Goal: Navigation & Orientation: Locate item on page

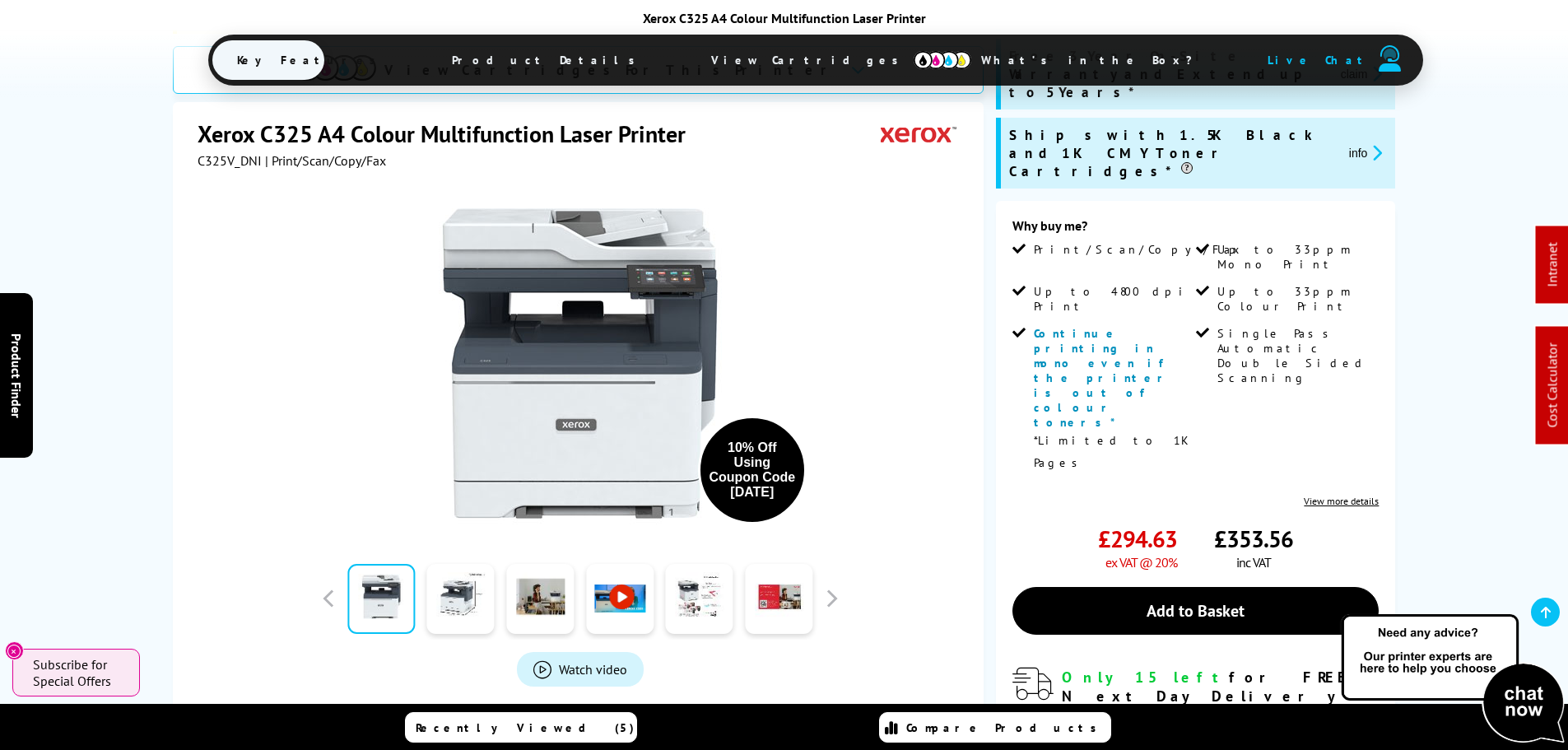
scroll to position [329, 0]
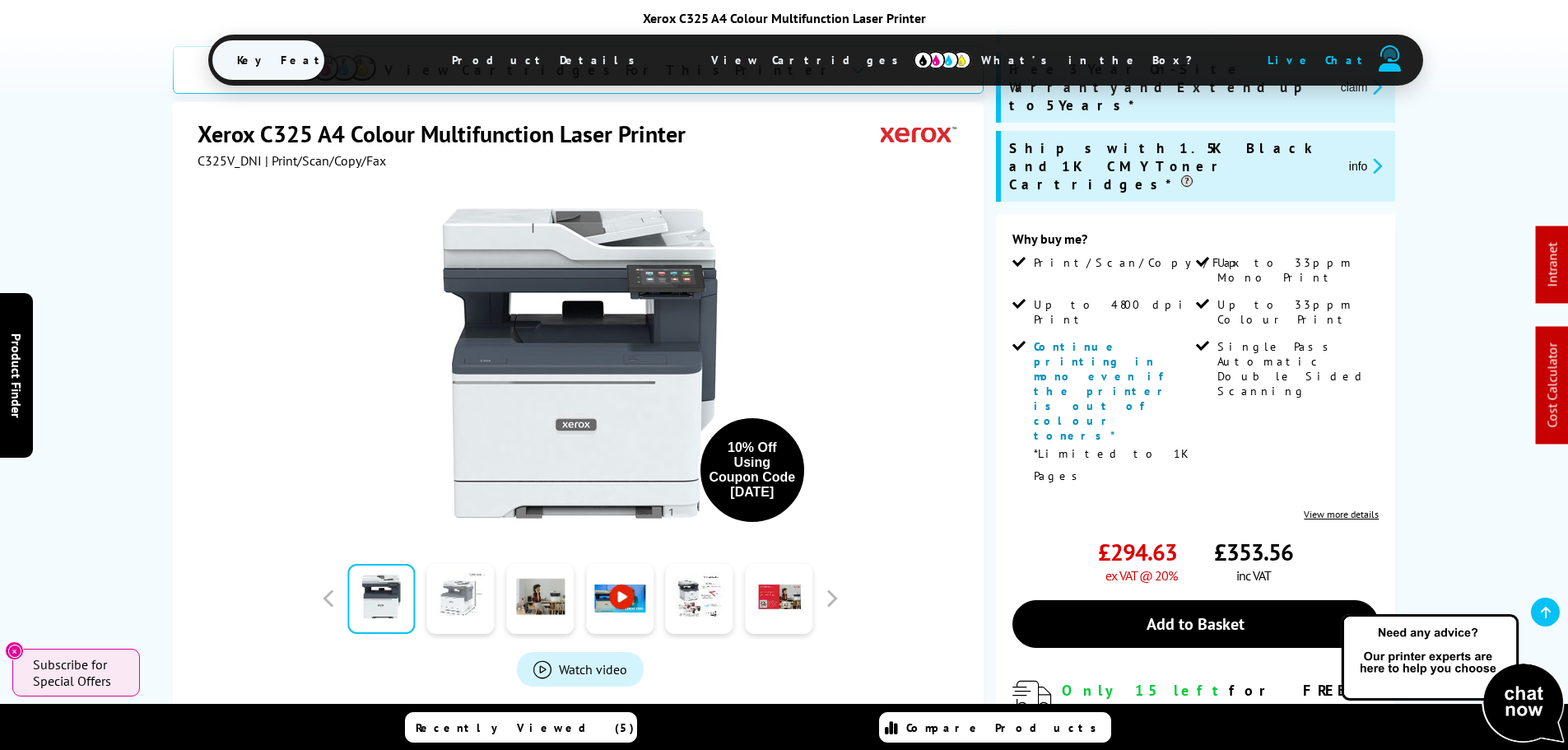
click at [454, 607] on link at bounding box center [461, 599] width 68 height 70
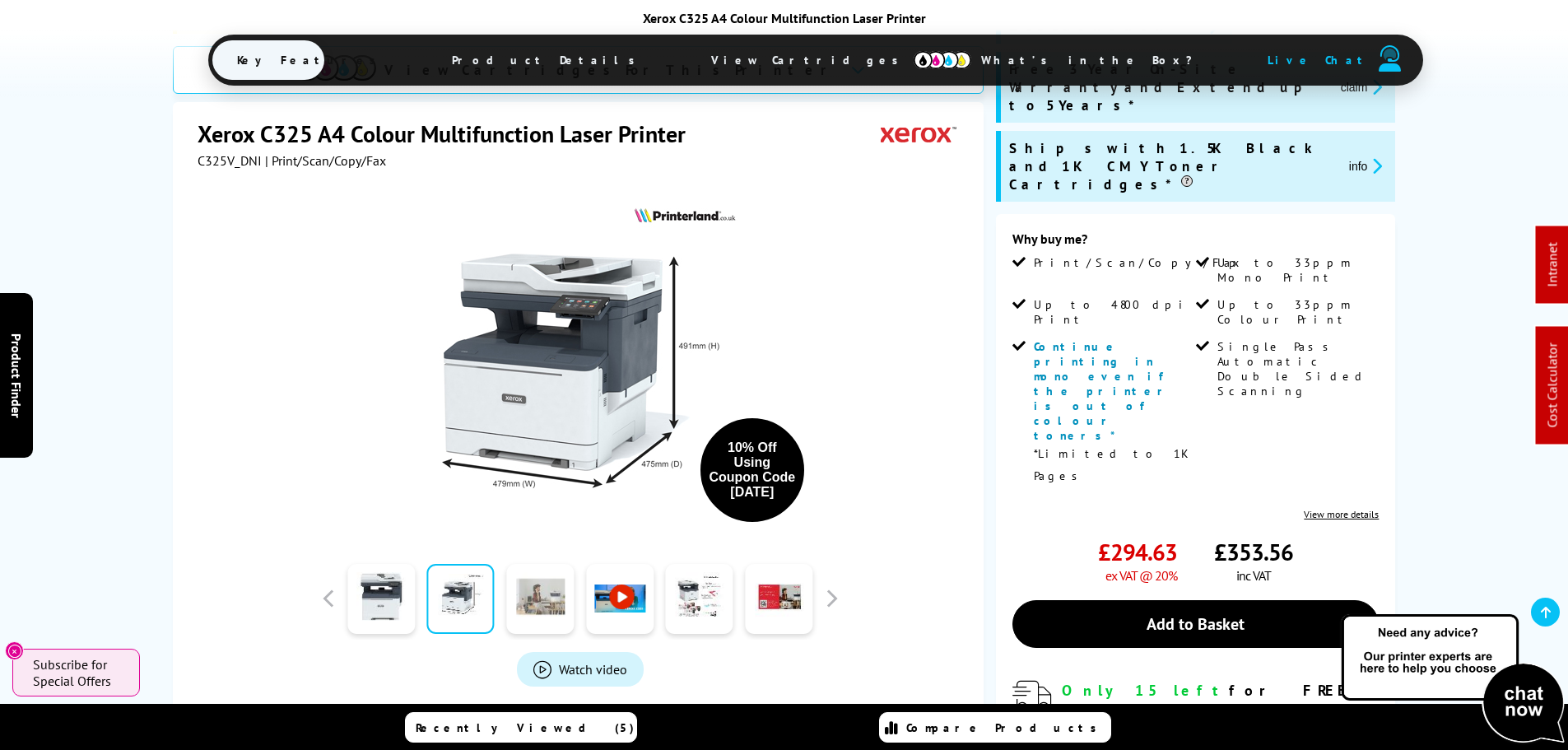
click at [540, 609] on link at bounding box center [540, 599] width 68 height 70
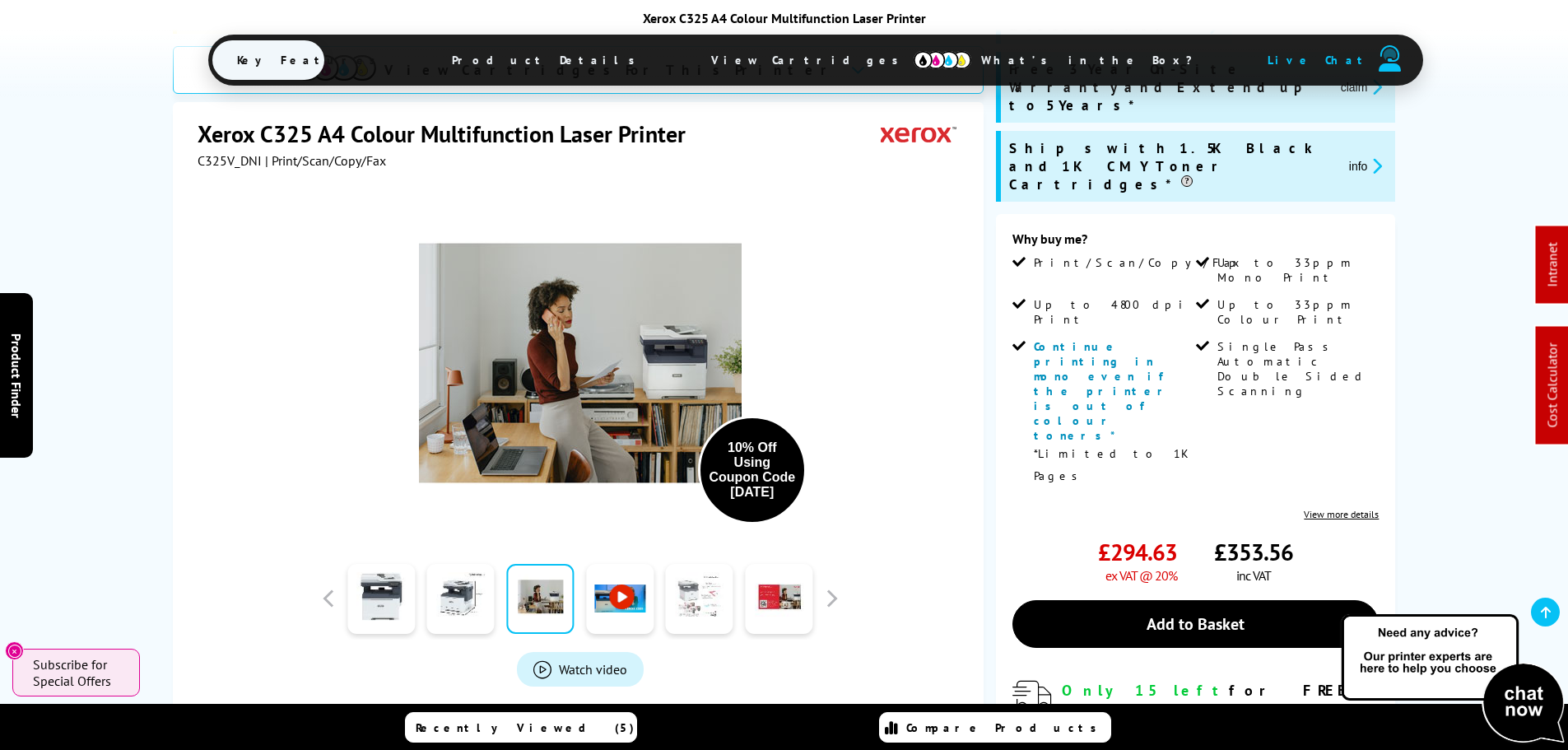
click at [712, 605] on link at bounding box center [700, 599] width 68 height 70
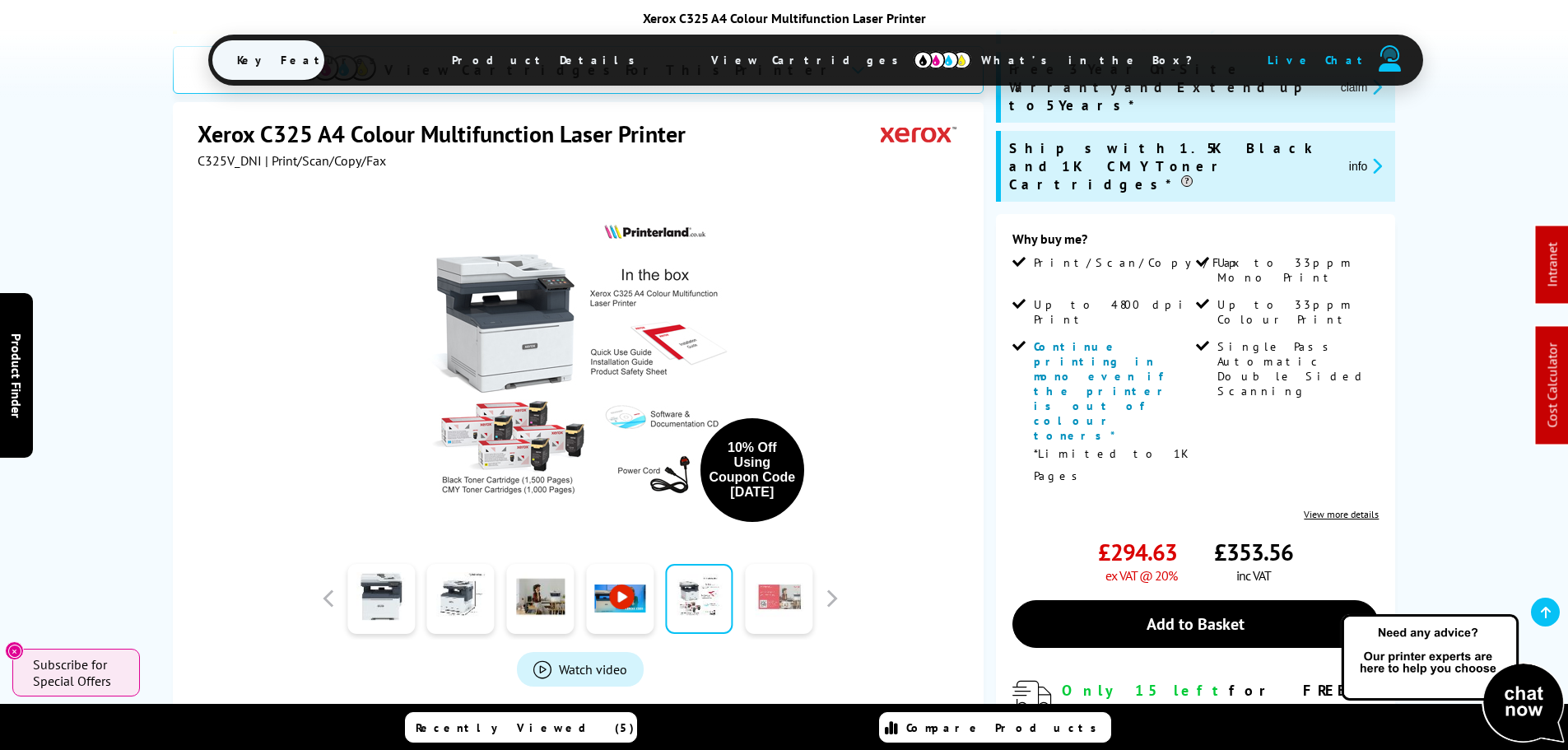
click at [757, 606] on link at bounding box center [779, 599] width 68 height 70
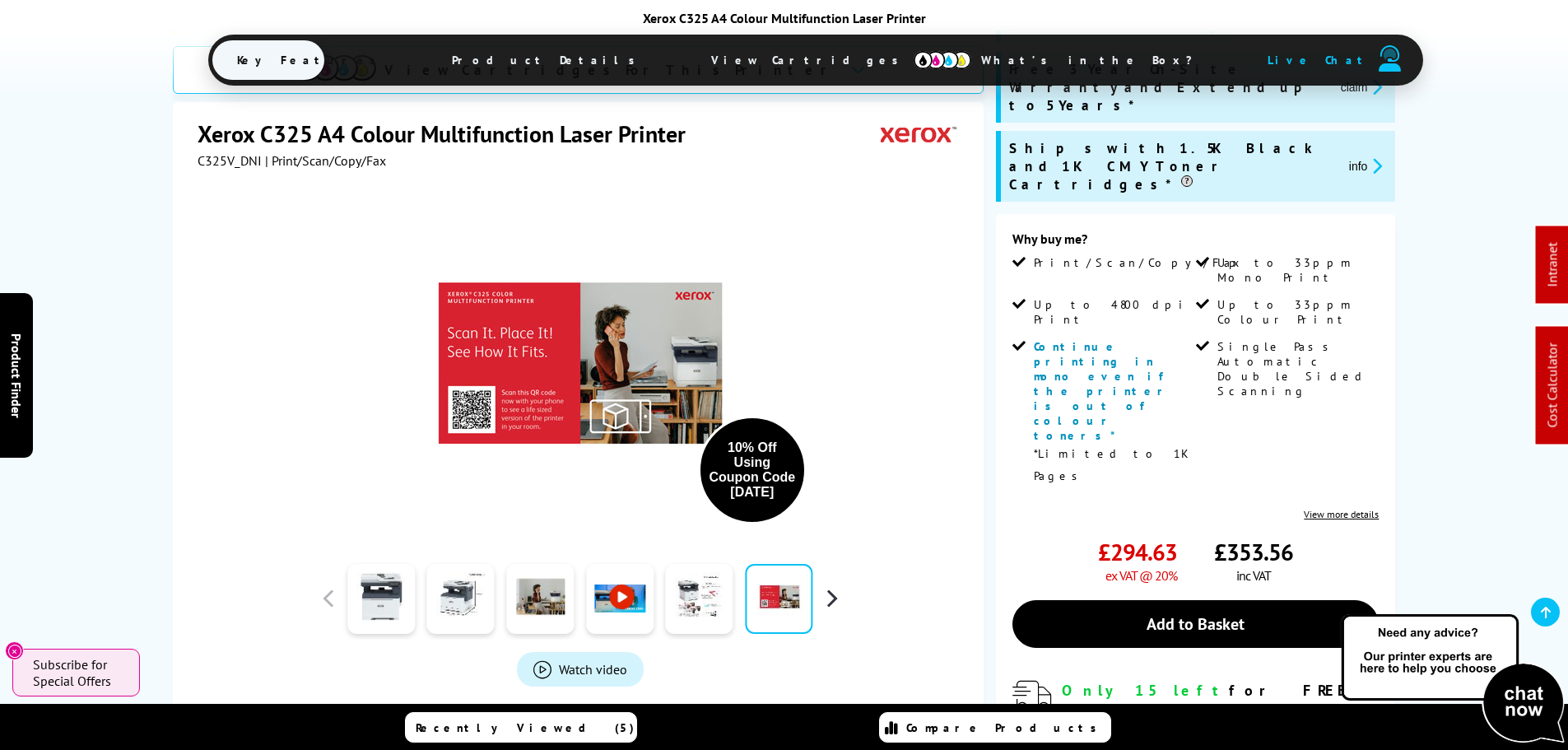
click at [839, 600] on button "button" at bounding box center [831, 599] width 25 height 25
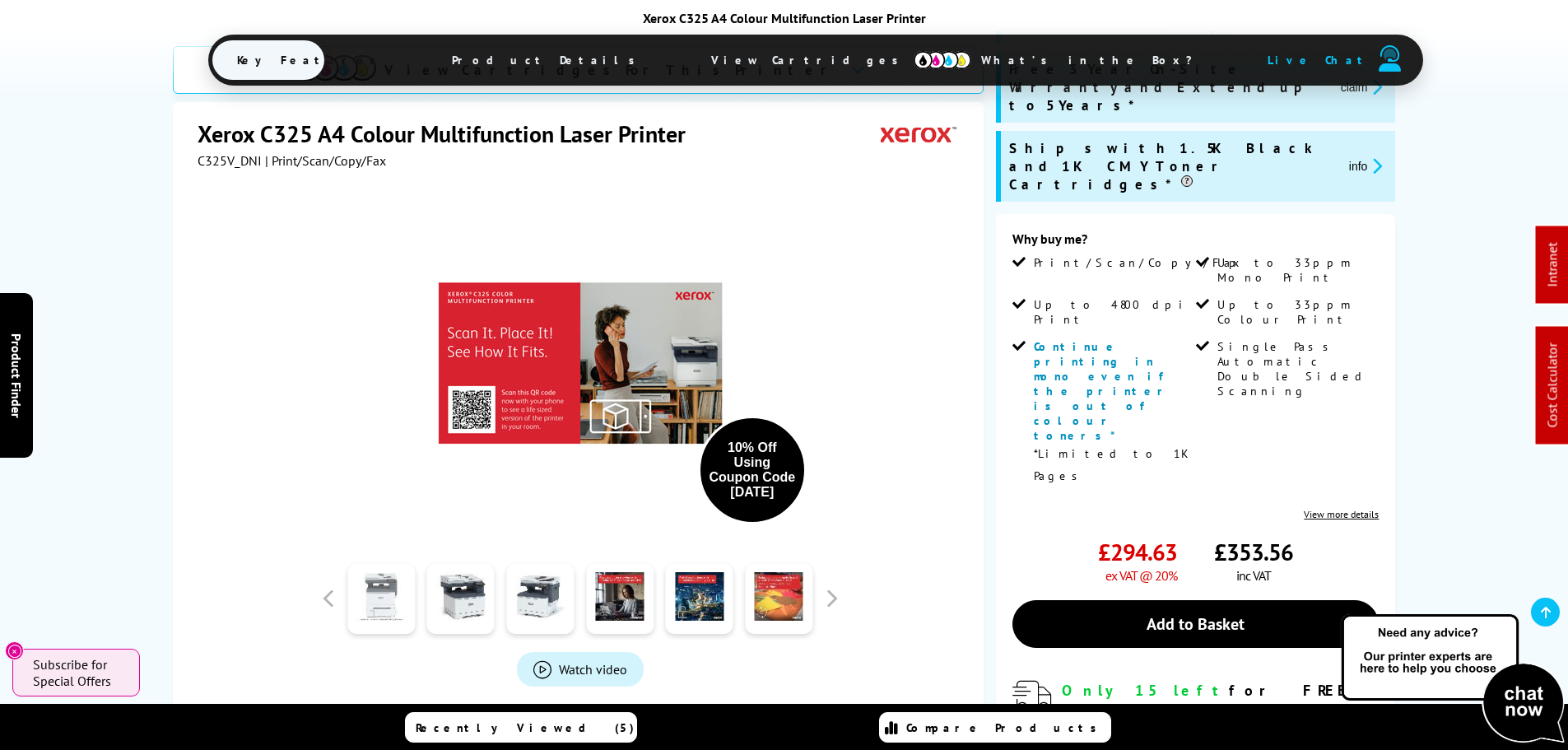
click at [393, 600] on link at bounding box center [381, 599] width 68 height 70
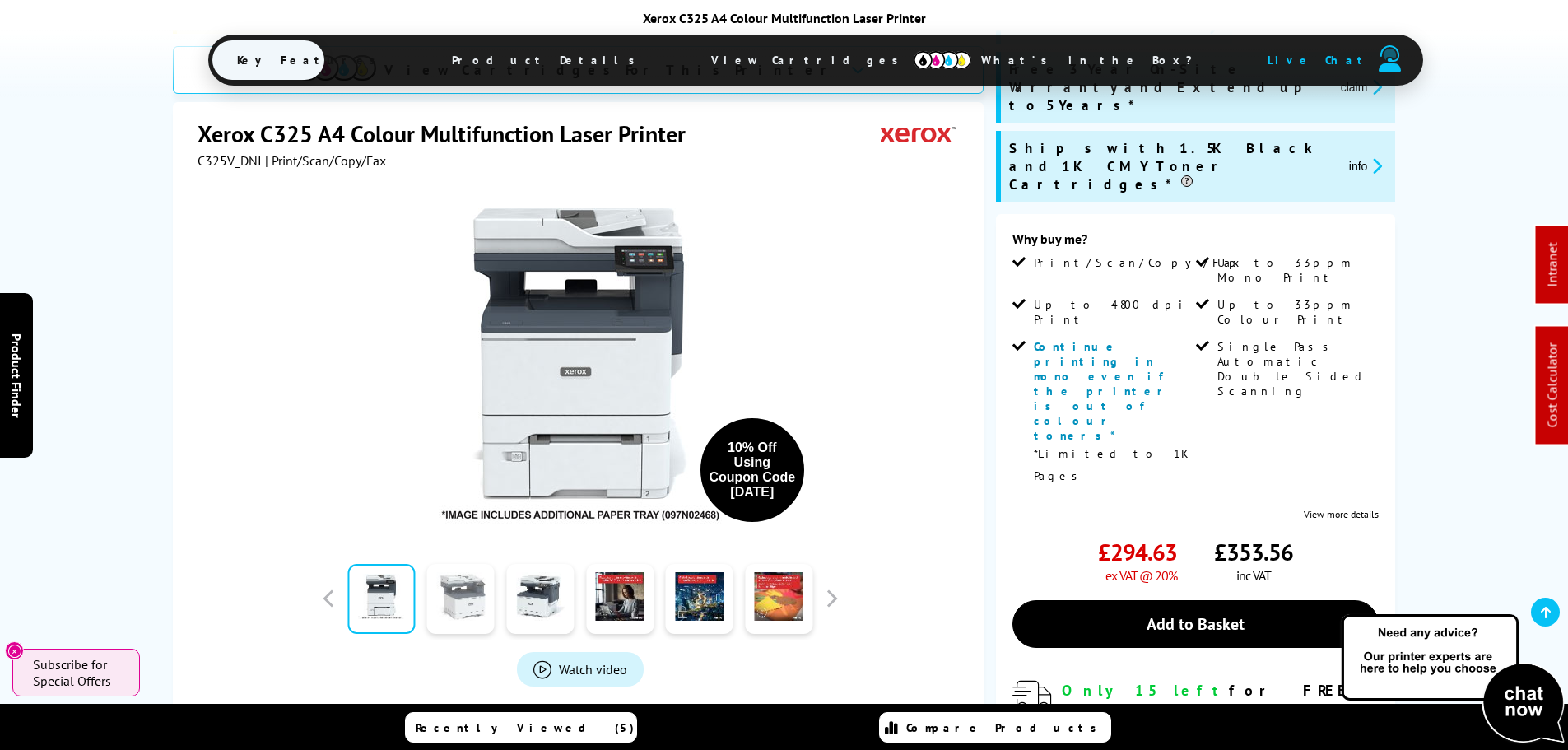
click at [459, 604] on link at bounding box center [461, 599] width 68 height 70
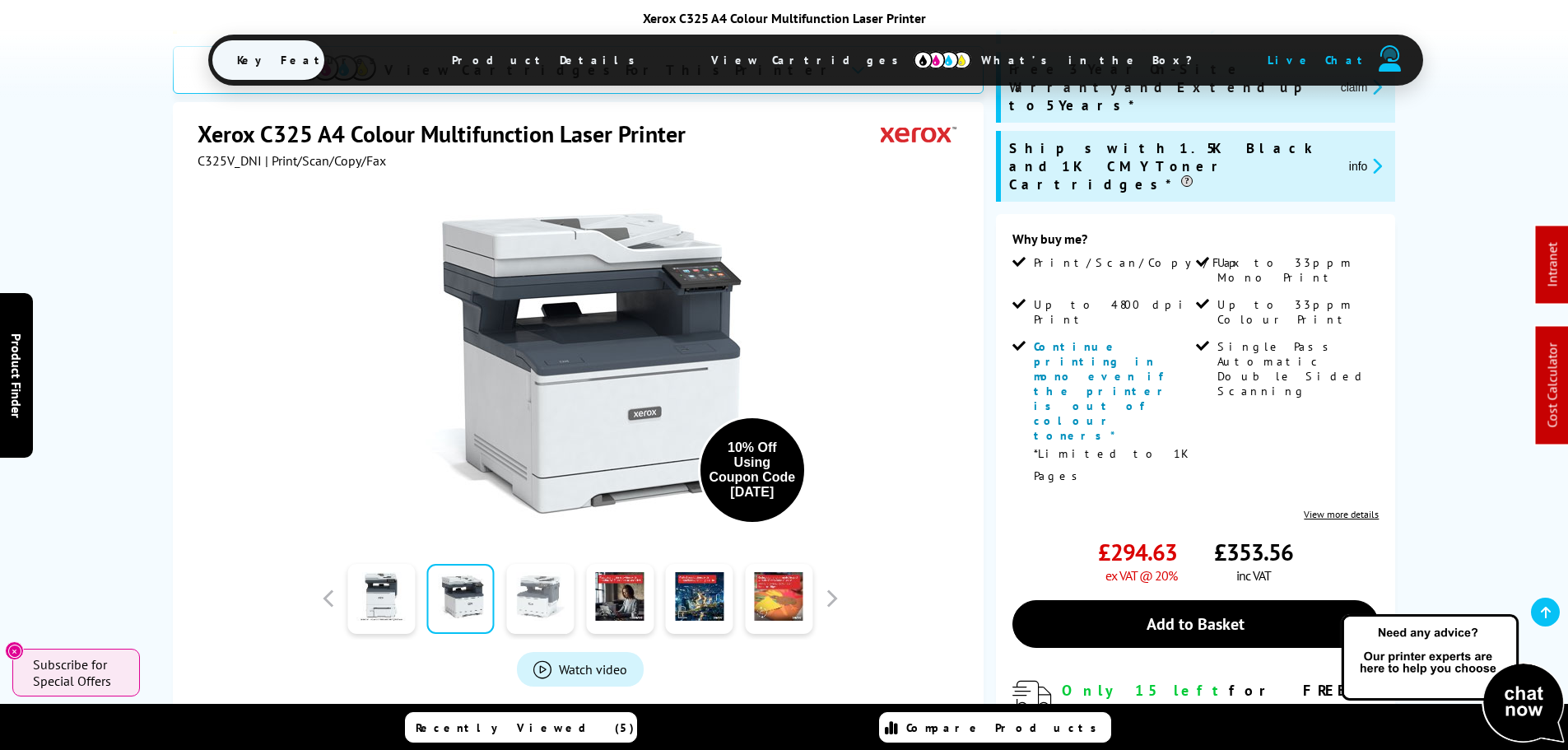
drag, startPoint x: 525, startPoint y: 603, endPoint x: 570, endPoint y: 581, distance: 50.1
click at [526, 603] on link at bounding box center [540, 599] width 68 height 70
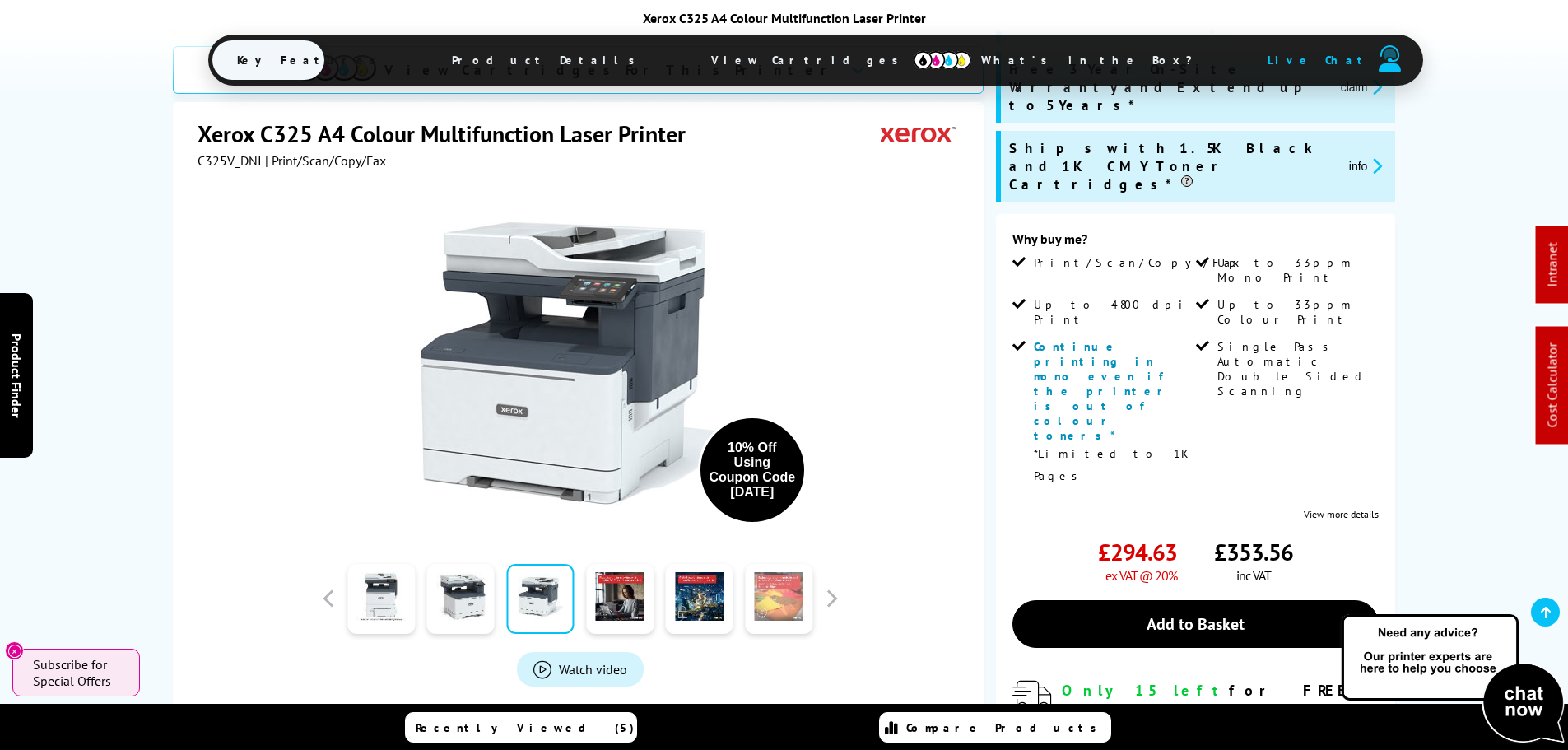
click at [765, 596] on link at bounding box center [779, 599] width 68 height 70
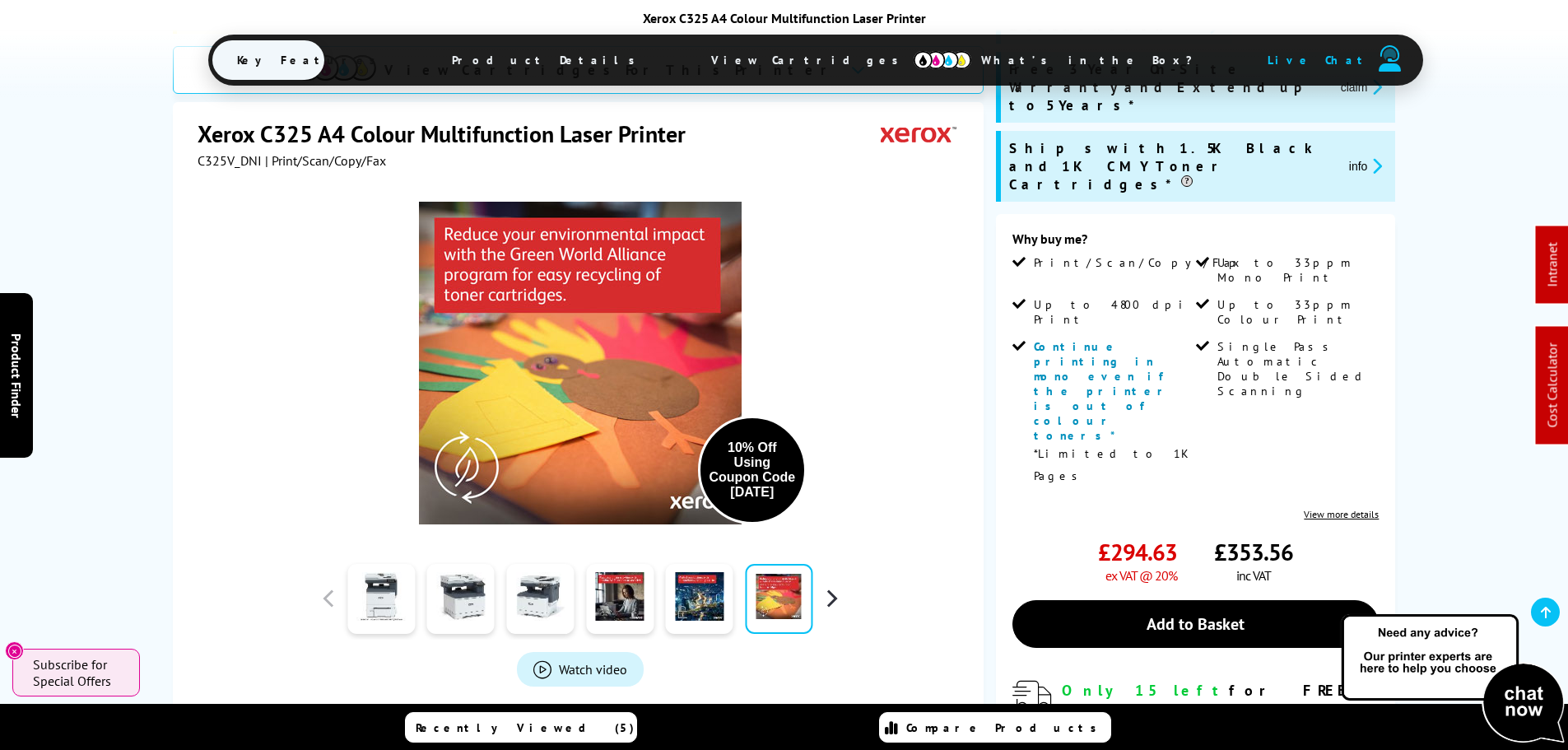
click at [835, 594] on button "button" at bounding box center [831, 599] width 25 height 25
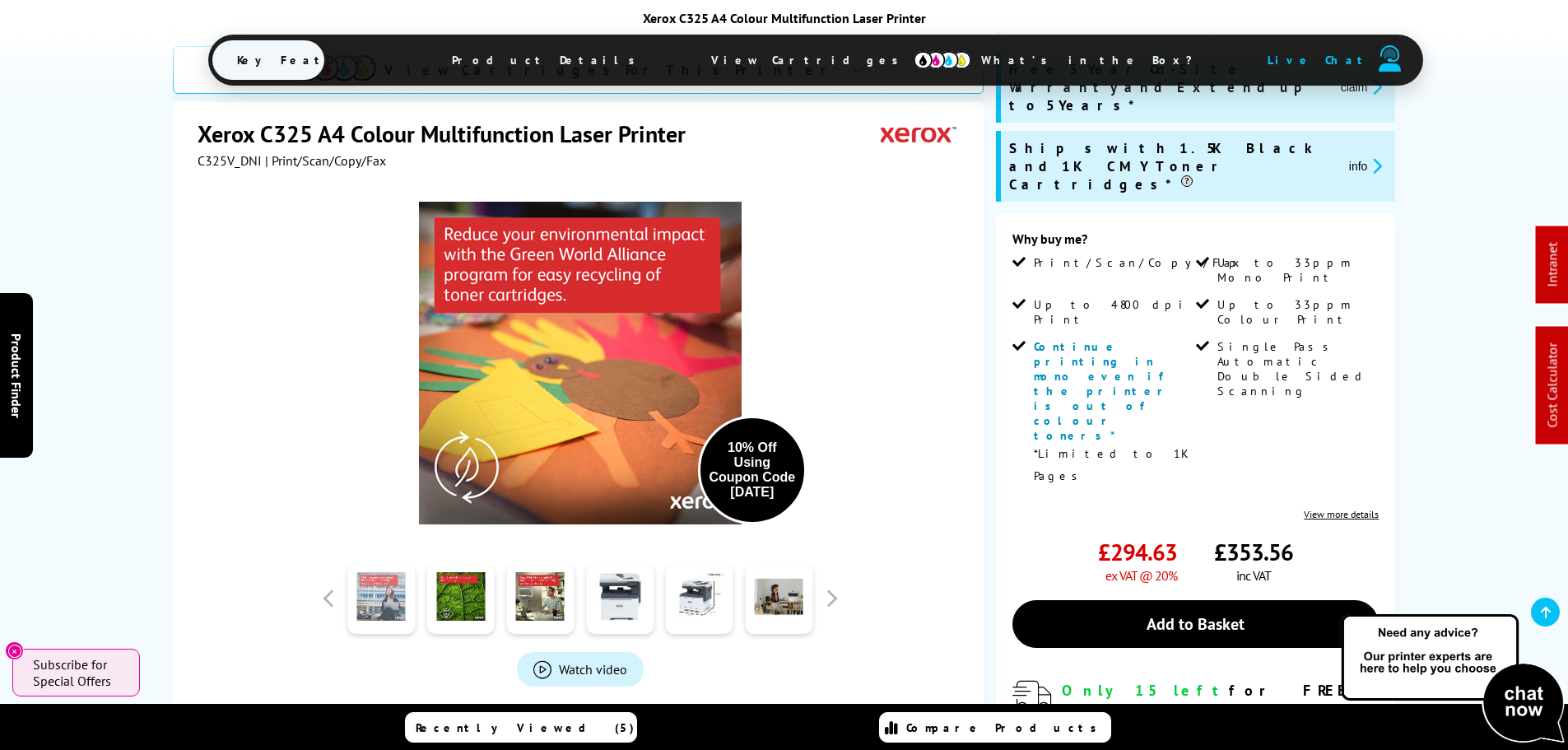
click at [398, 588] on link at bounding box center [381, 599] width 68 height 70
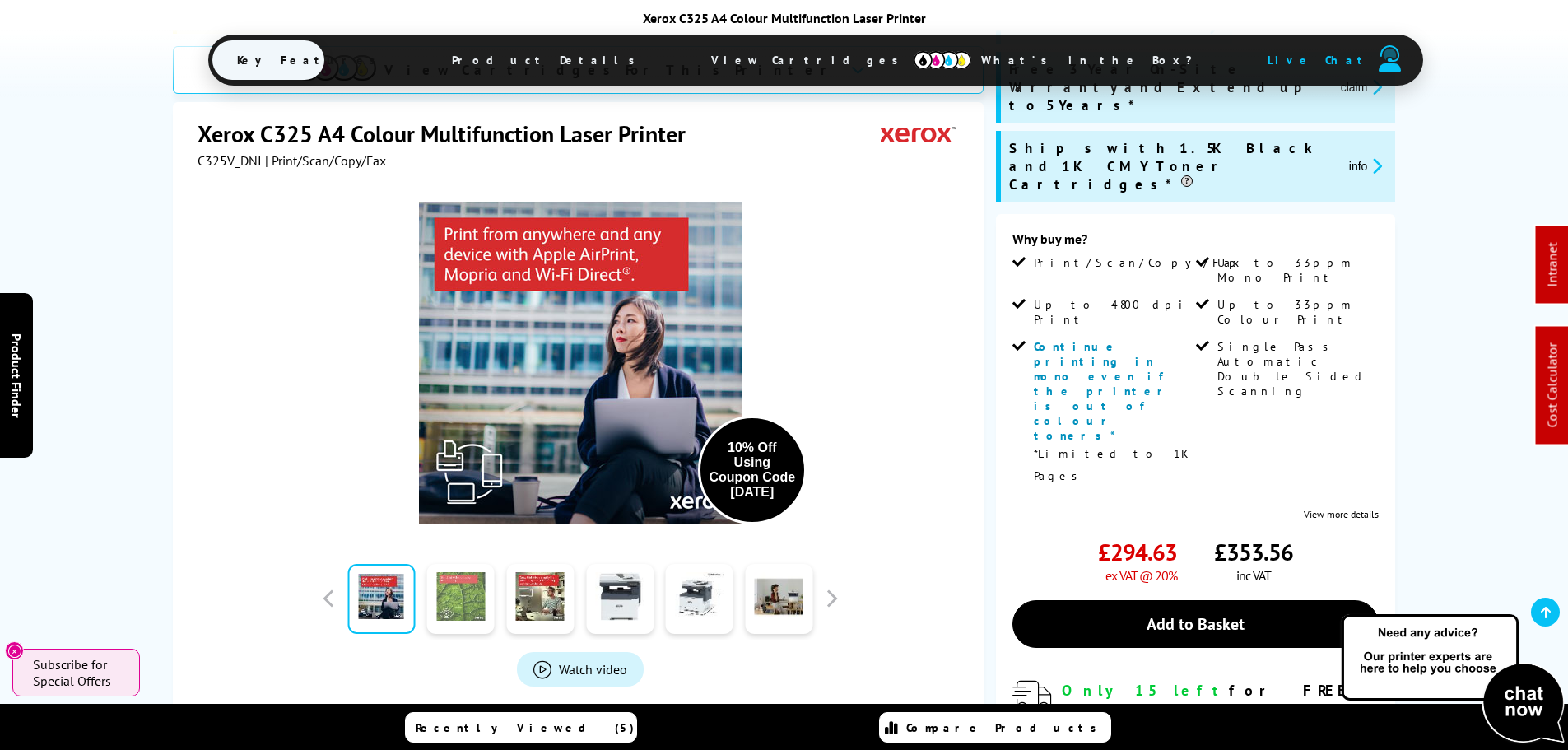
click at [473, 594] on link at bounding box center [461, 599] width 68 height 70
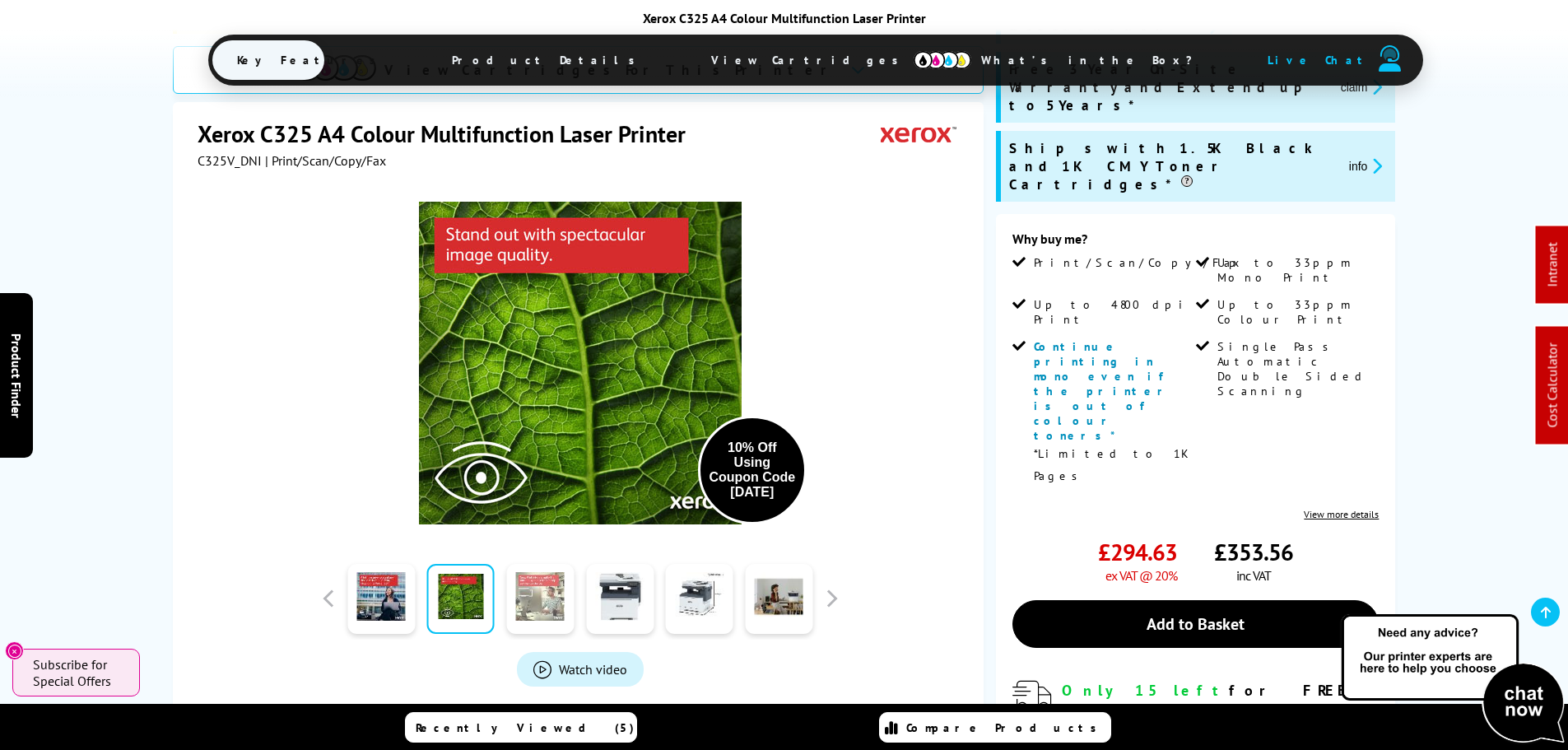
click at [522, 592] on link at bounding box center [540, 599] width 68 height 70
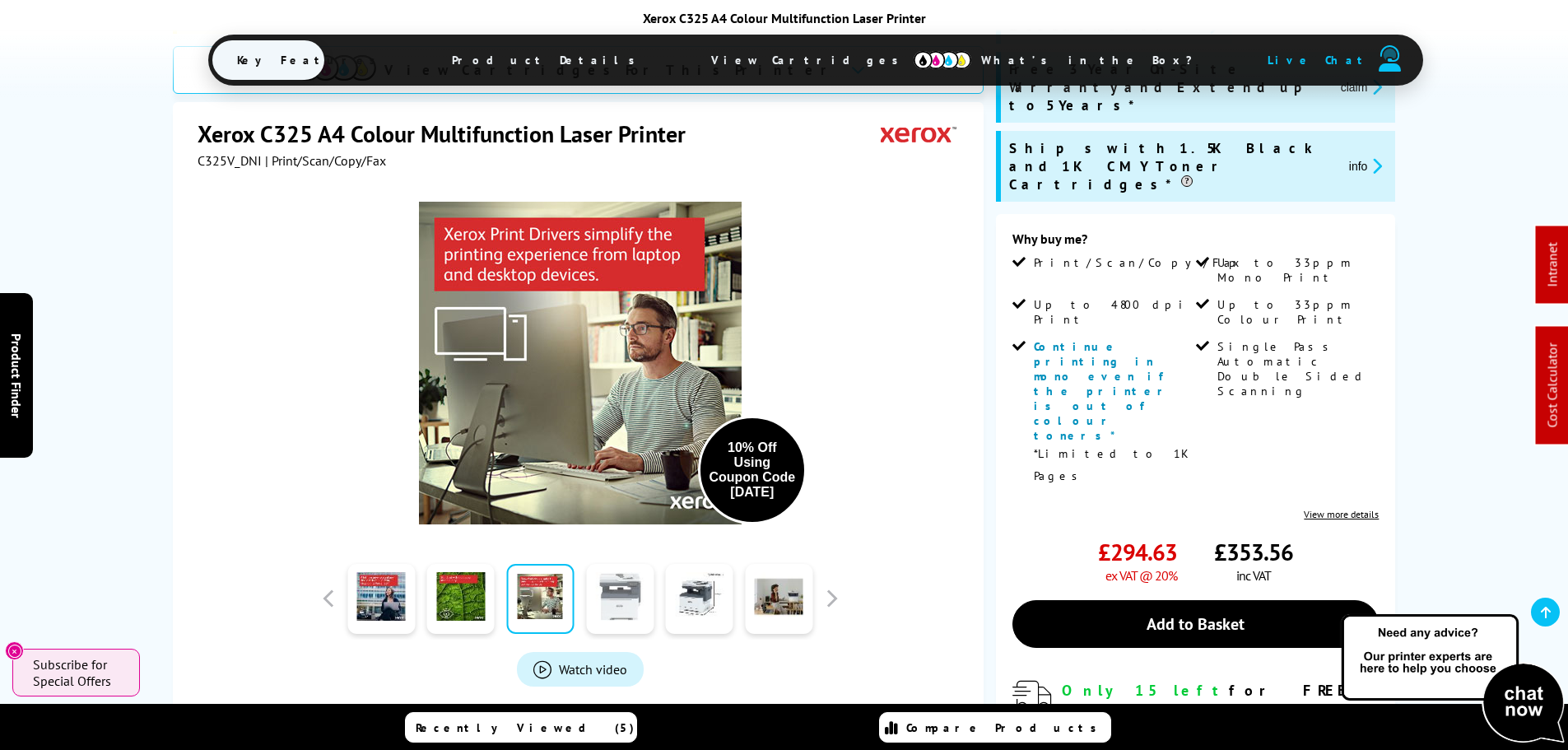
click at [595, 601] on link at bounding box center [620, 599] width 68 height 70
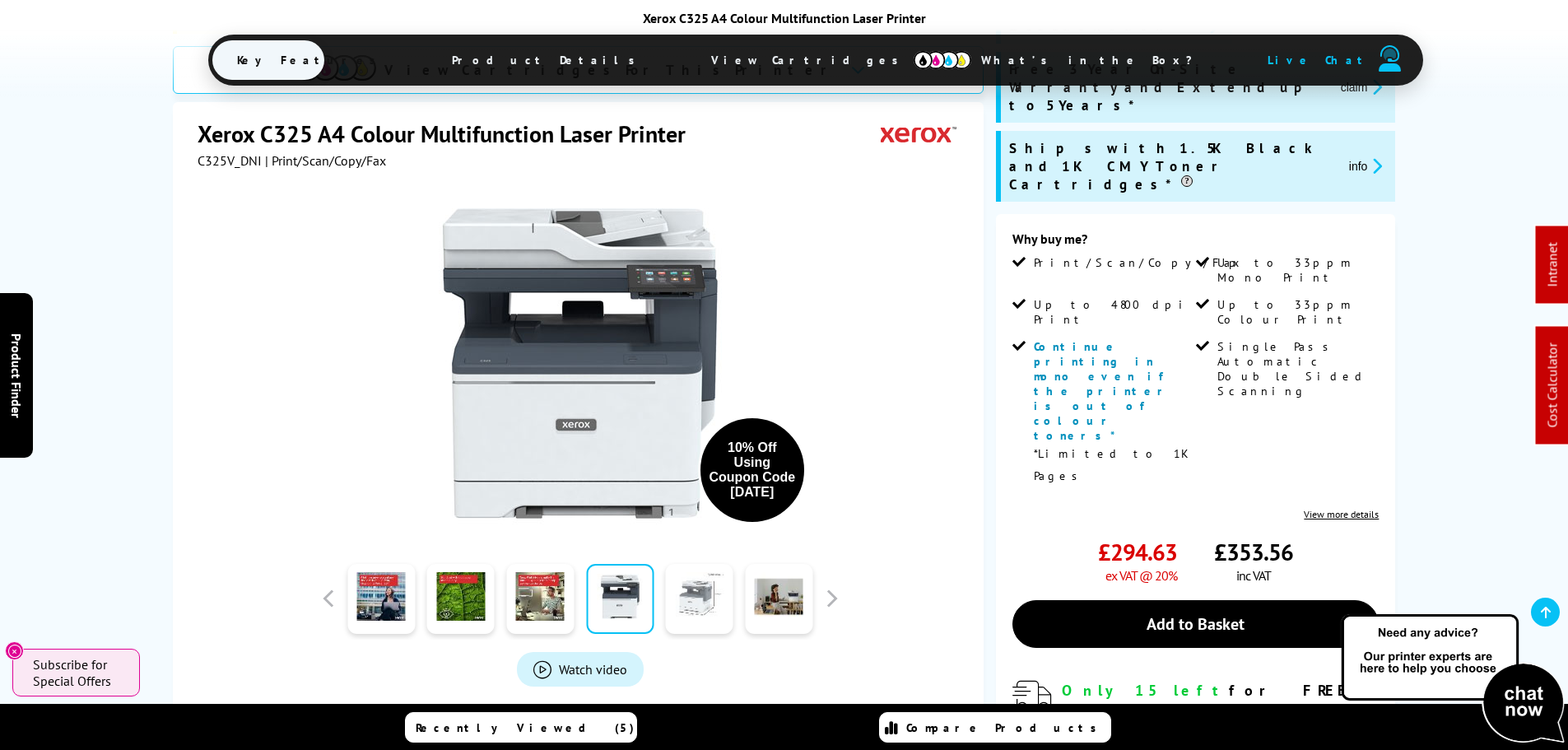
click at [713, 600] on link at bounding box center [700, 599] width 68 height 70
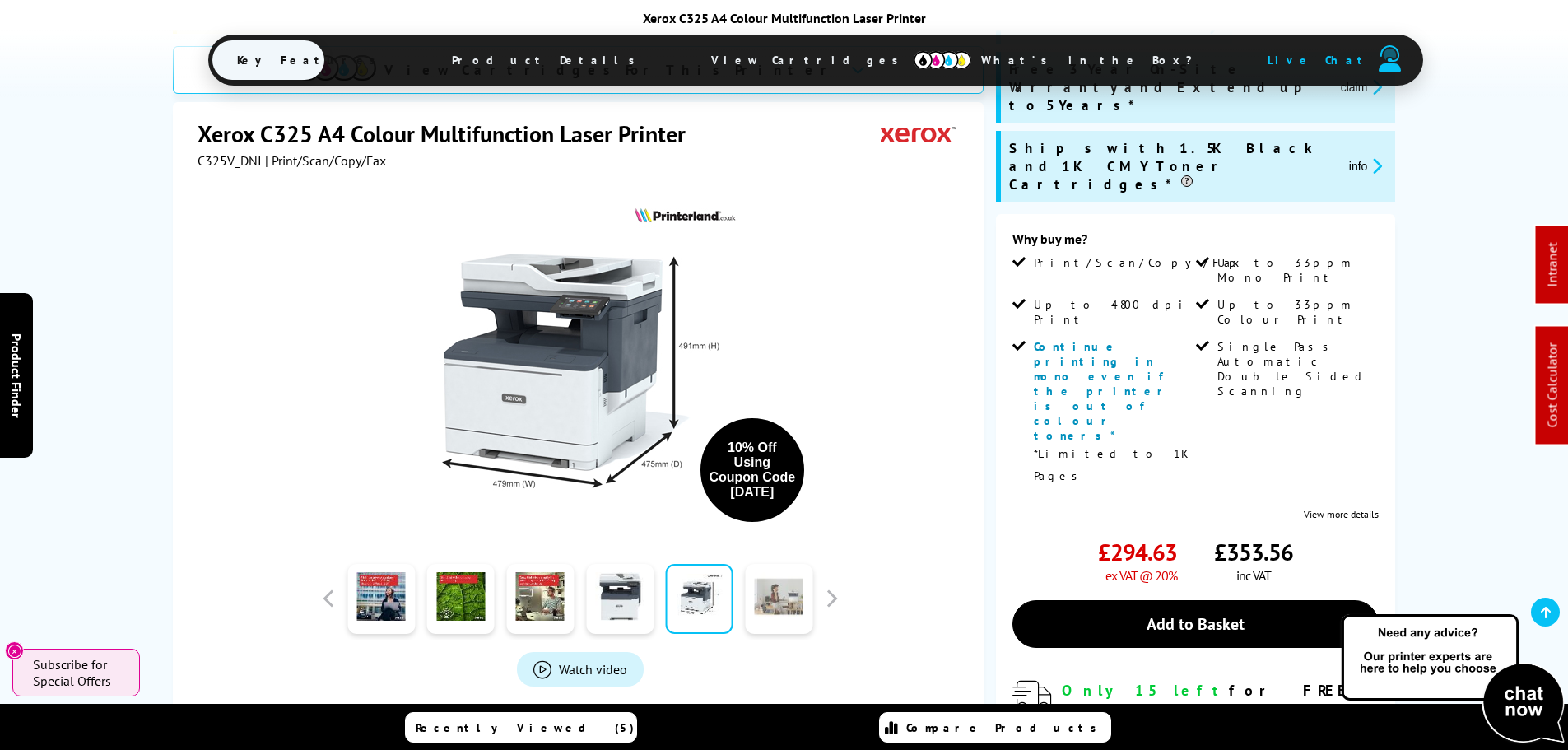
click at [771, 609] on link at bounding box center [779, 599] width 68 height 70
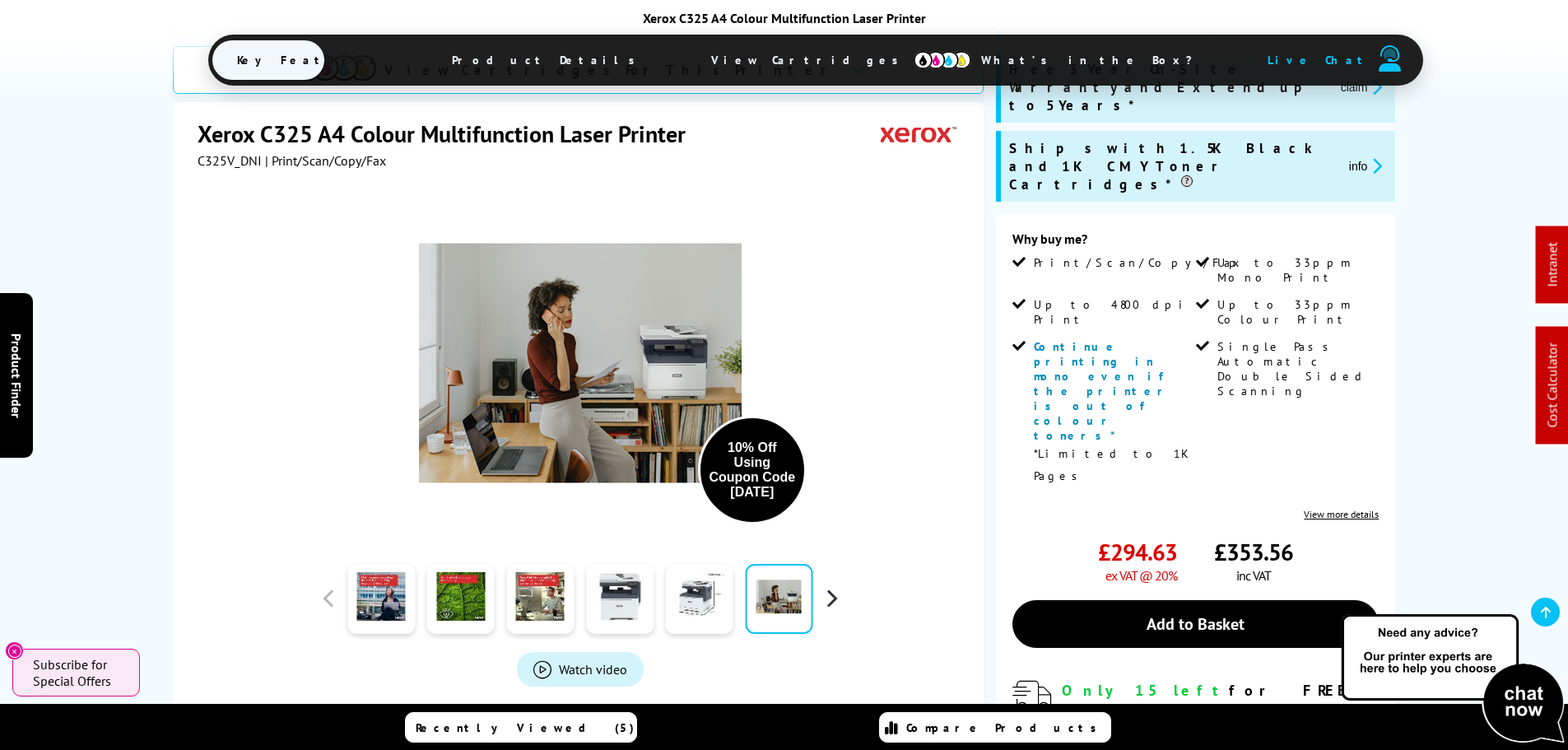
click at [839, 594] on button "button" at bounding box center [831, 599] width 25 height 25
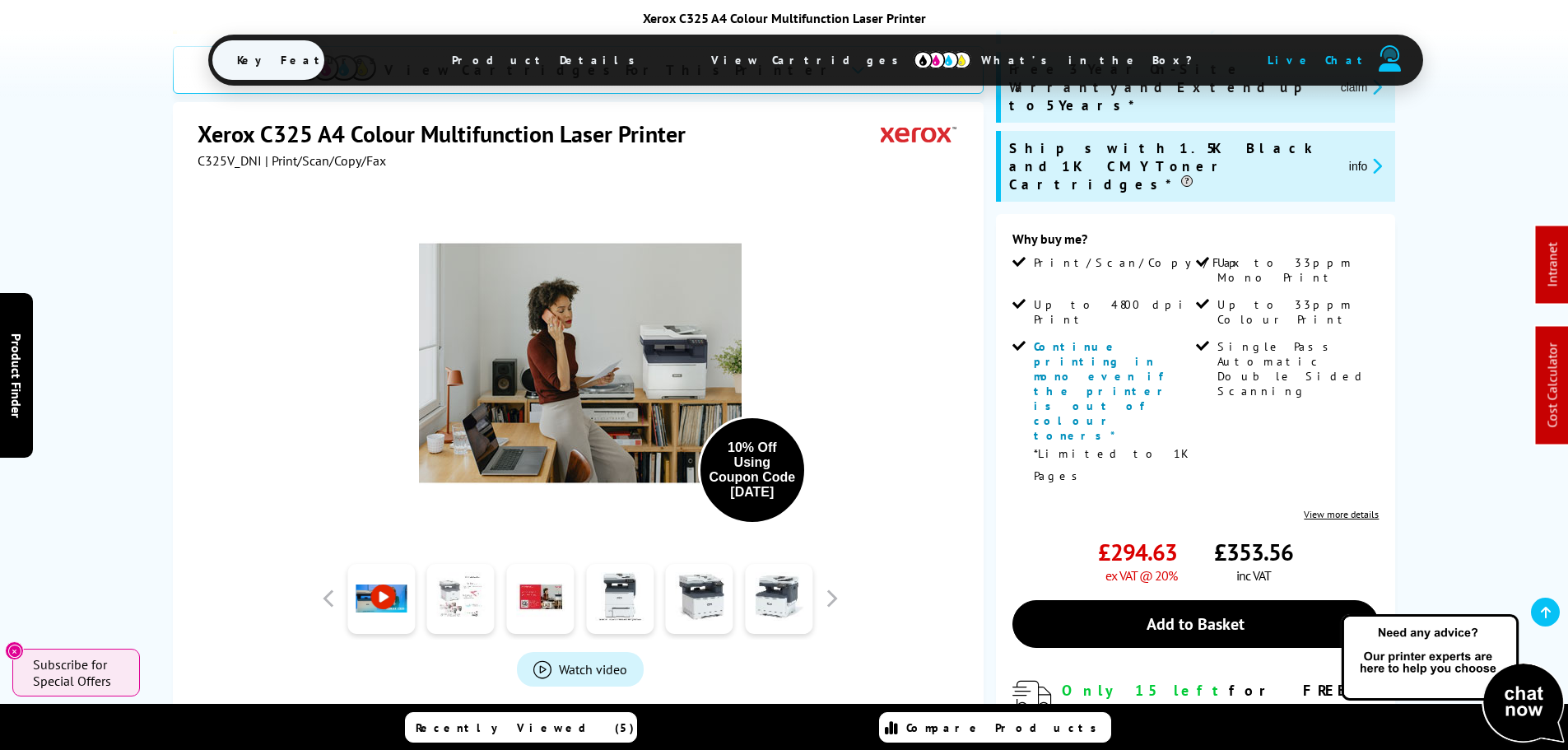
drag, startPoint x: 452, startPoint y: 602, endPoint x: 461, endPoint y: 628, distance: 27.5
click at [453, 602] on link at bounding box center [461, 599] width 68 height 70
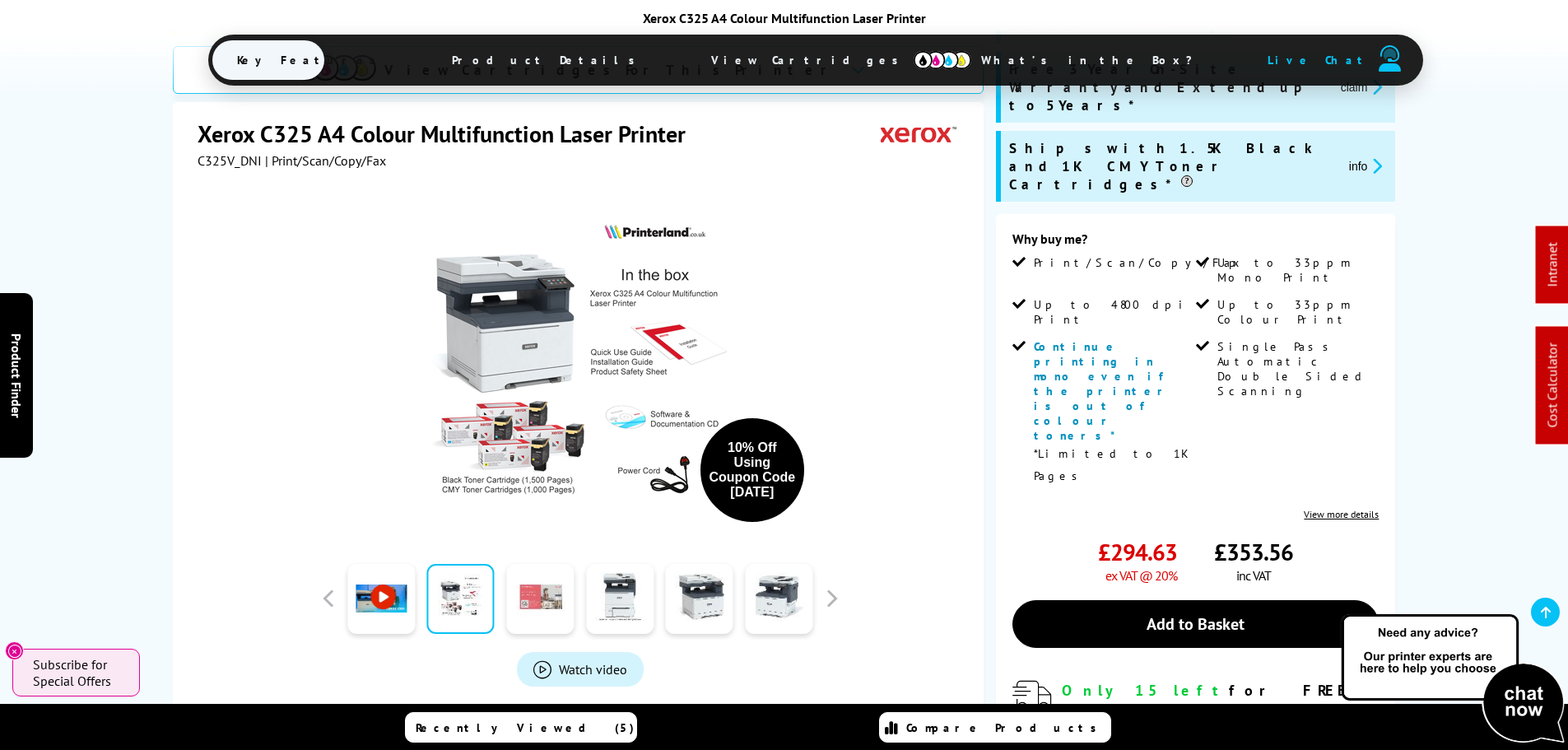
click at [553, 603] on link at bounding box center [540, 599] width 68 height 70
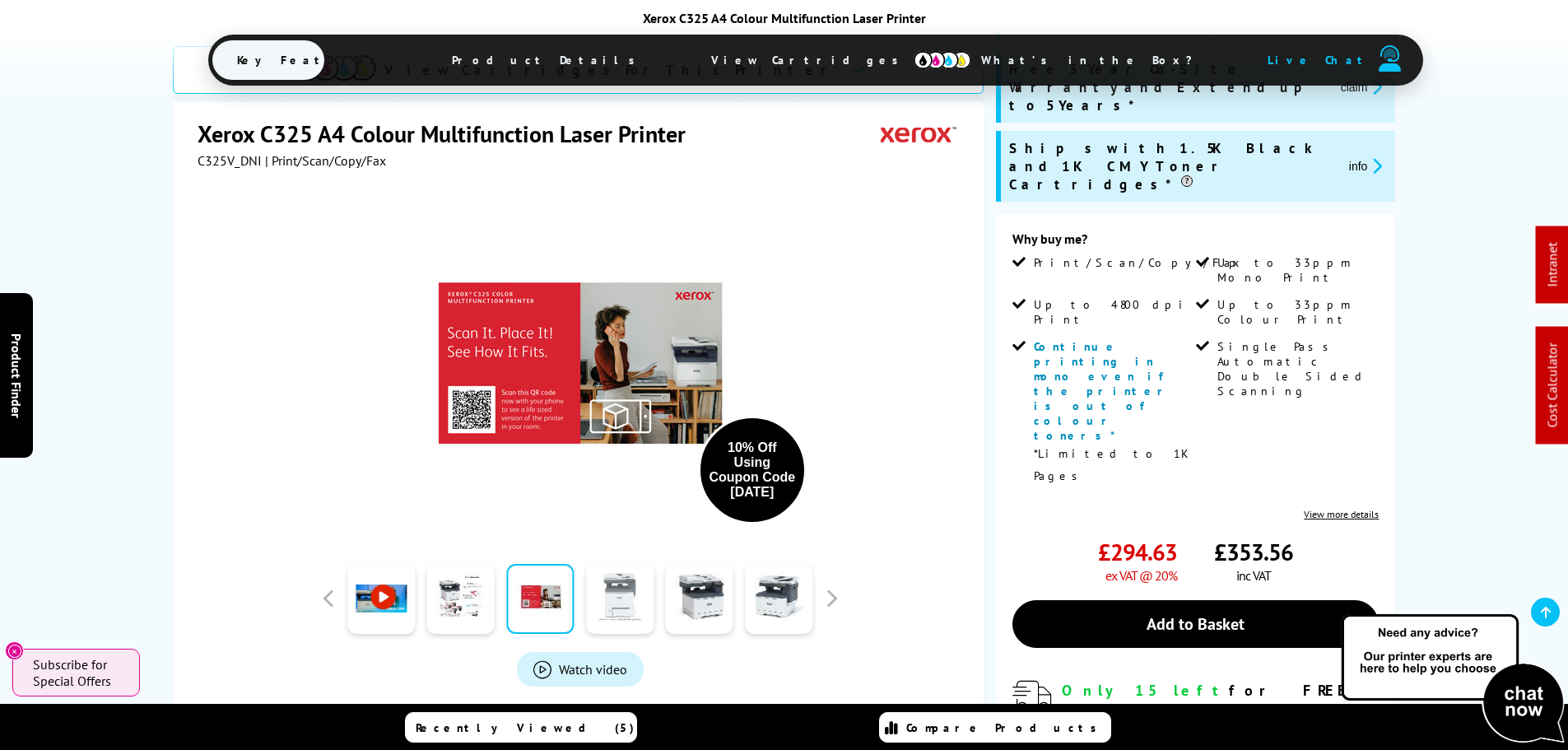
click at [607, 614] on link at bounding box center [620, 599] width 68 height 70
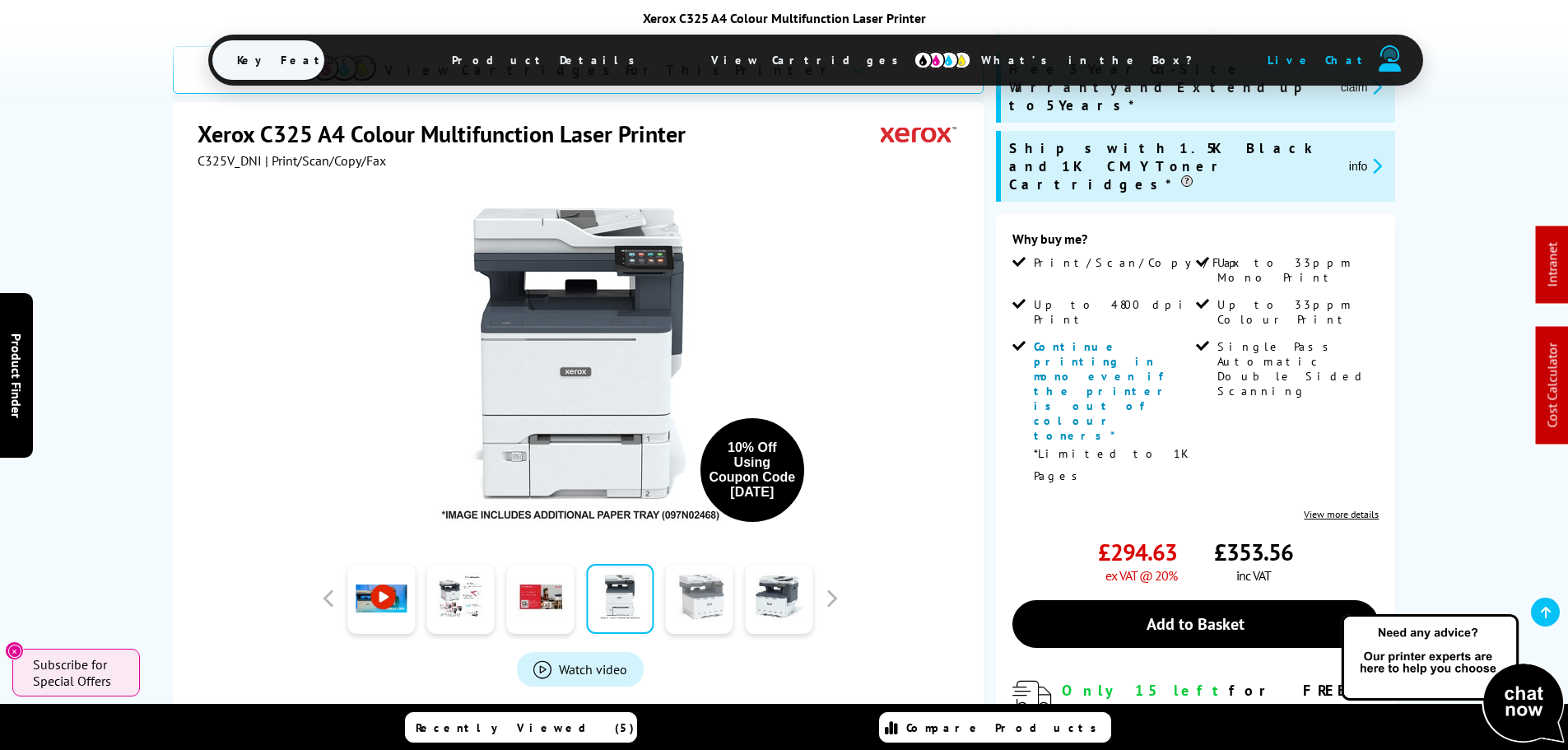
click at [685, 609] on link at bounding box center [700, 599] width 68 height 70
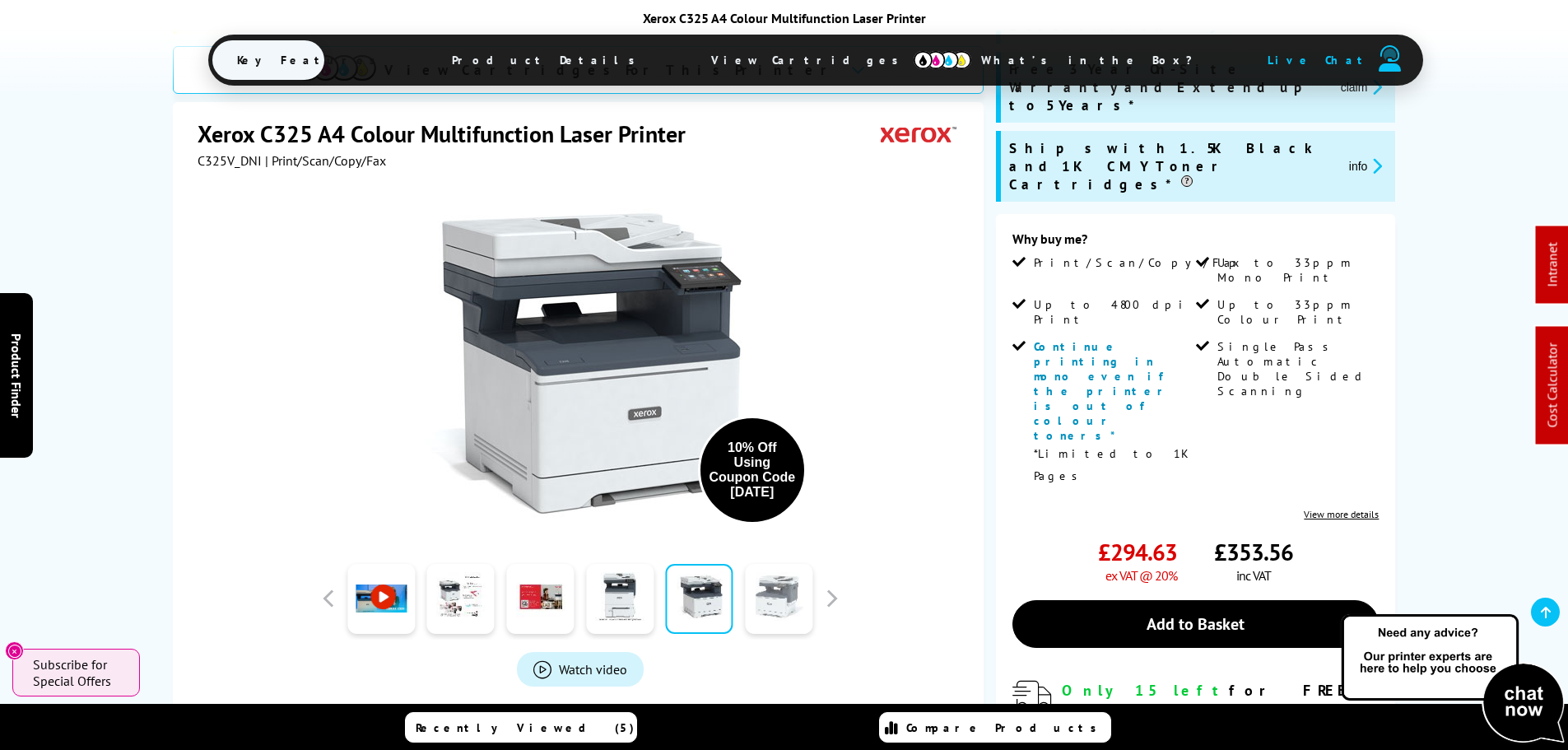
click at [779, 611] on link at bounding box center [779, 599] width 68 height 70
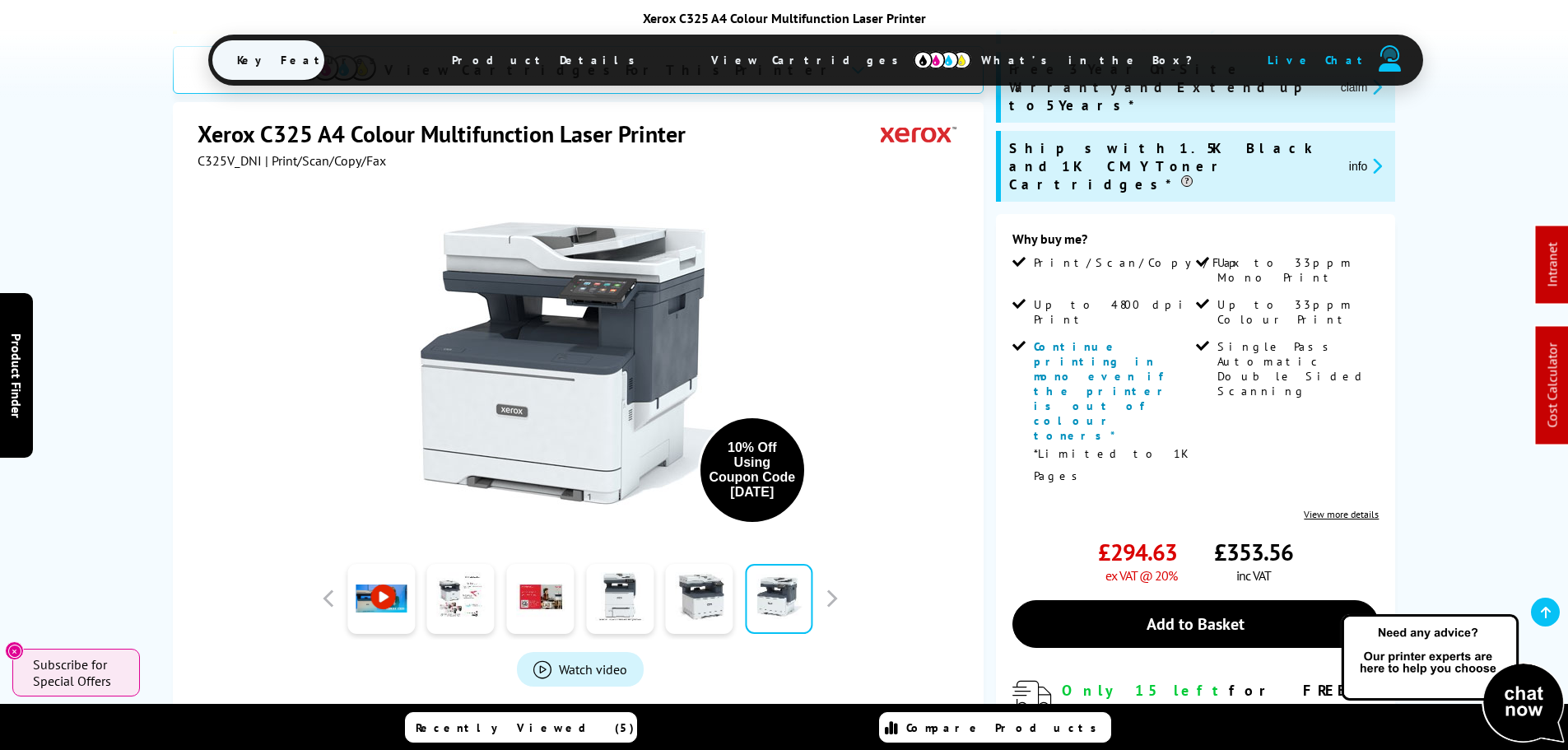
drag, startPoint x: 833, startPoint y: 596, endPoint x: 817, endPoint y: 611, distance: 21.9
click at [833, 596] on button "button" at bounding box center [831, 599] width 25 height 25
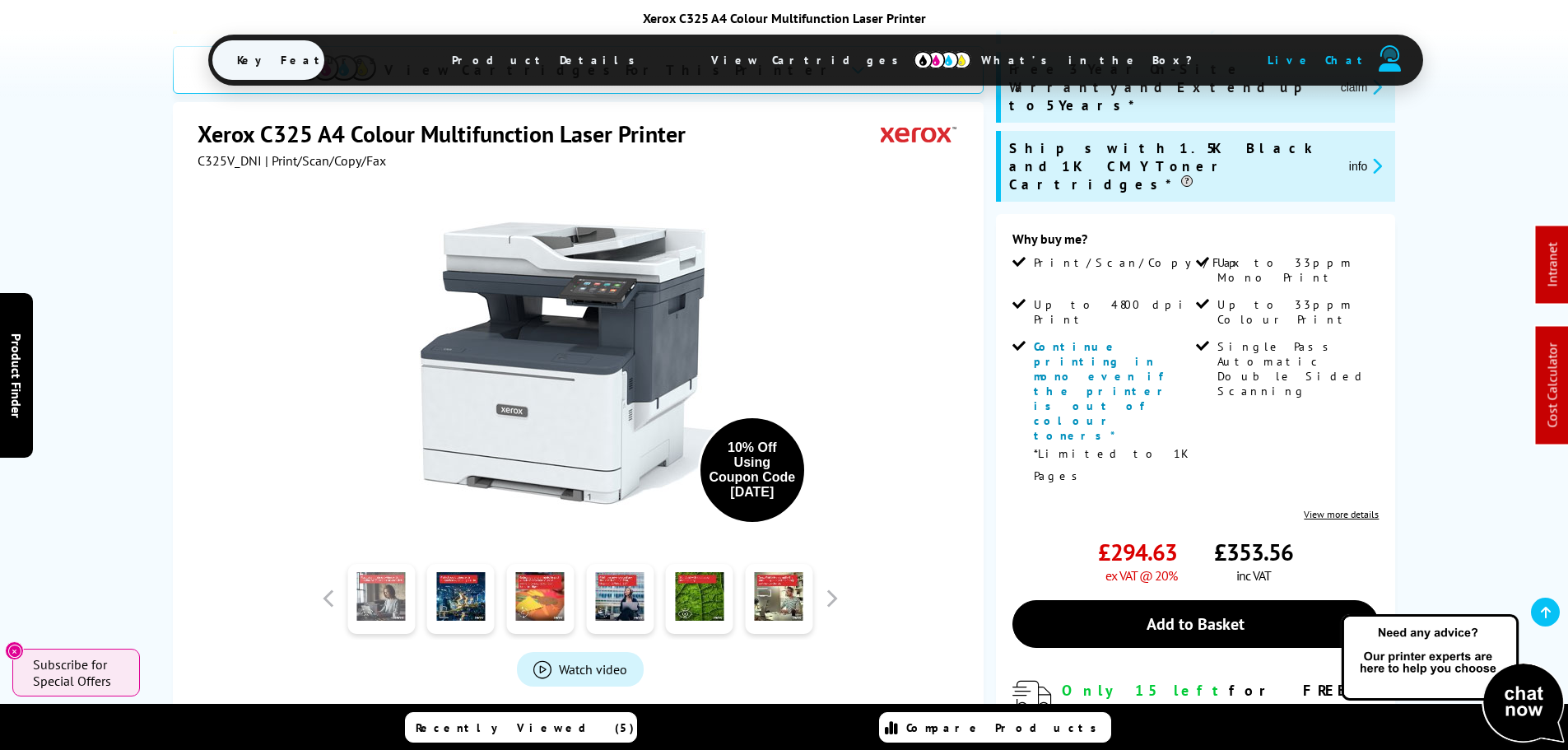
drag, startPoint x: 380, startPoint y: 593, endPoint x: 388, endPoint y: 597, distance: 8.9
click at [381, 593] on link at bounding box center [381, 599] width 68 height 70
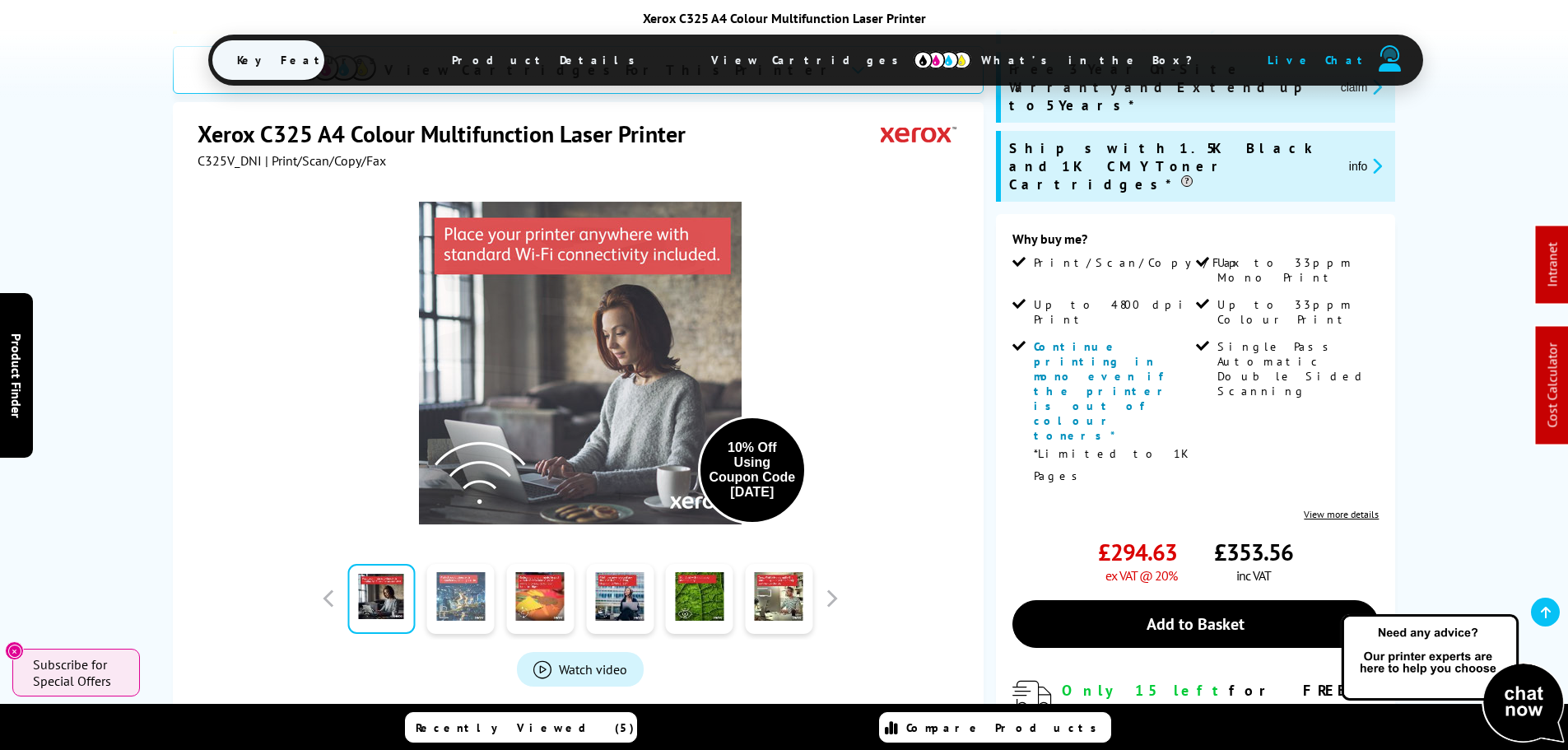
click at [466, 604] on link at bounding box center [461, 599] width 68 height 70
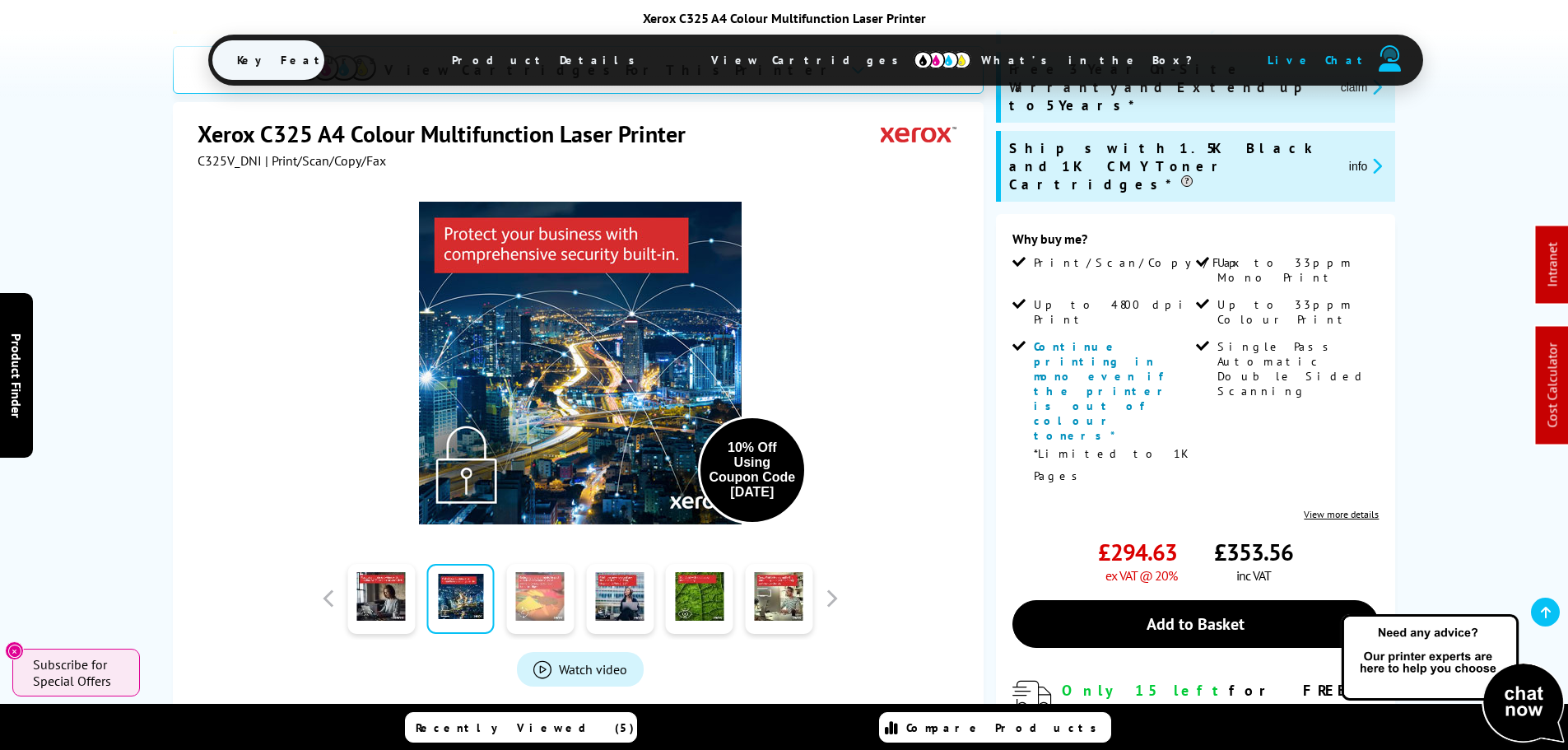
click at [534, 604] on link at bounding box center [540, 599] width 68 height 70
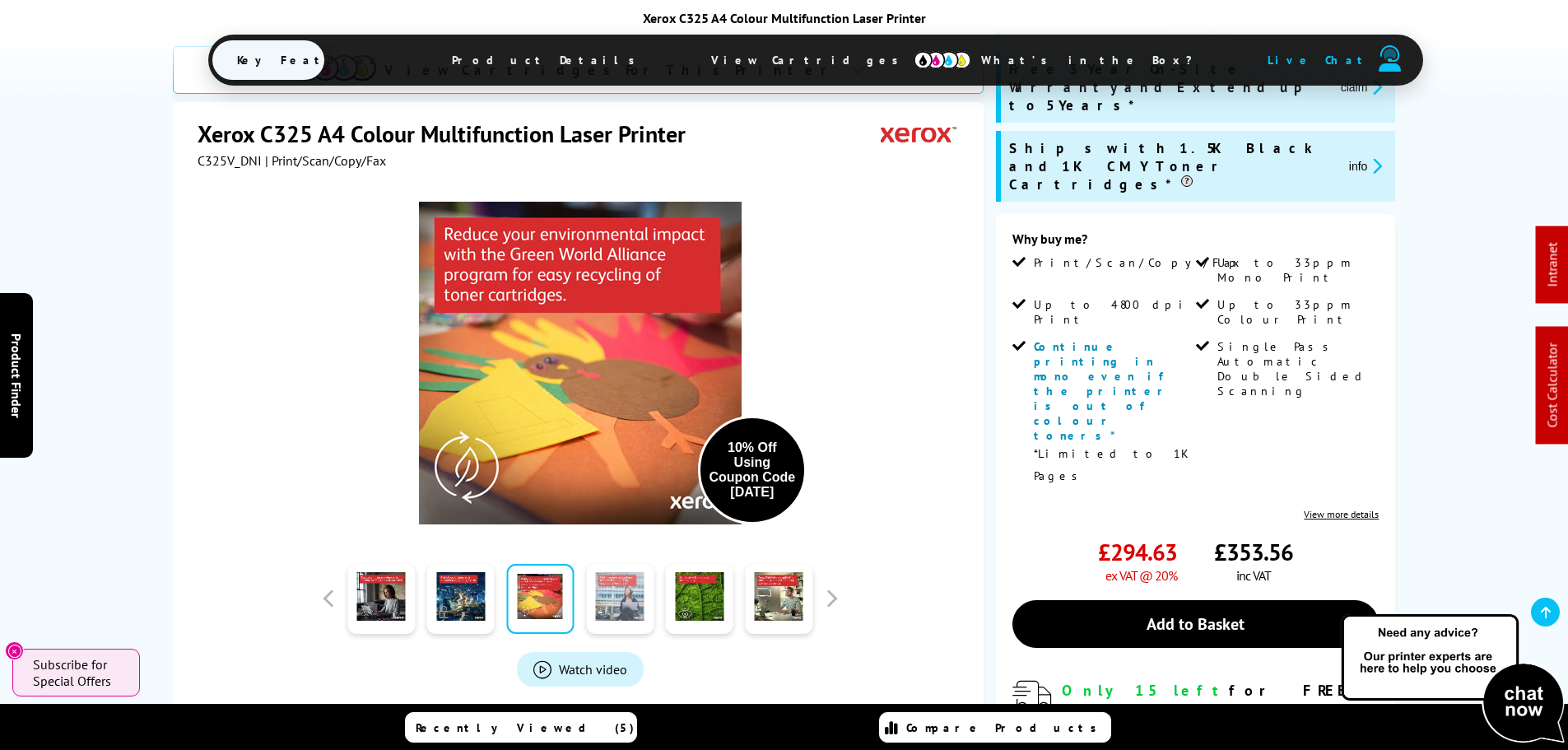
click at [596, 609] on link at bounding box center [620, 599] width 68 height 70
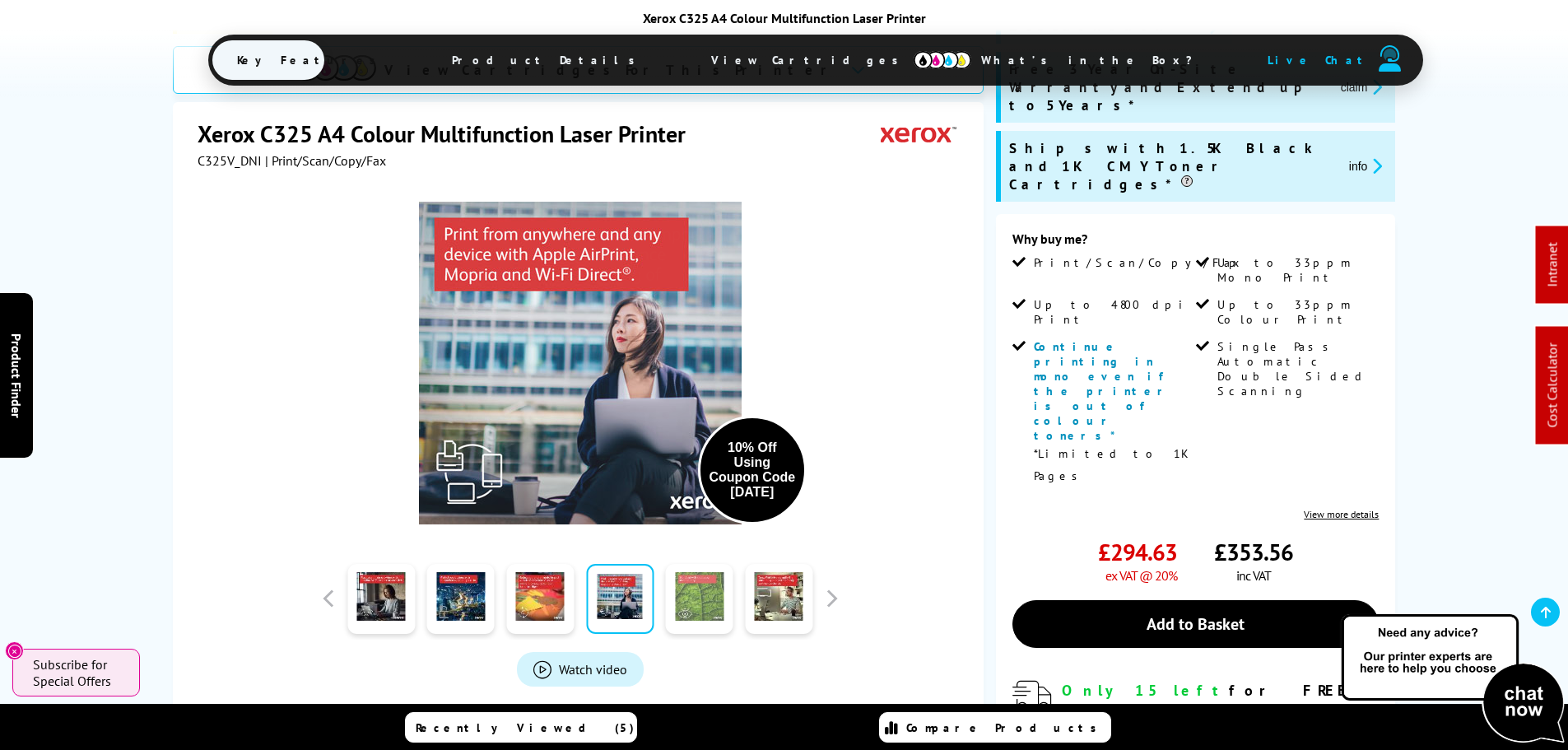
click at [674, 614] on link at bounding box center [700, 599] width 68 height 70
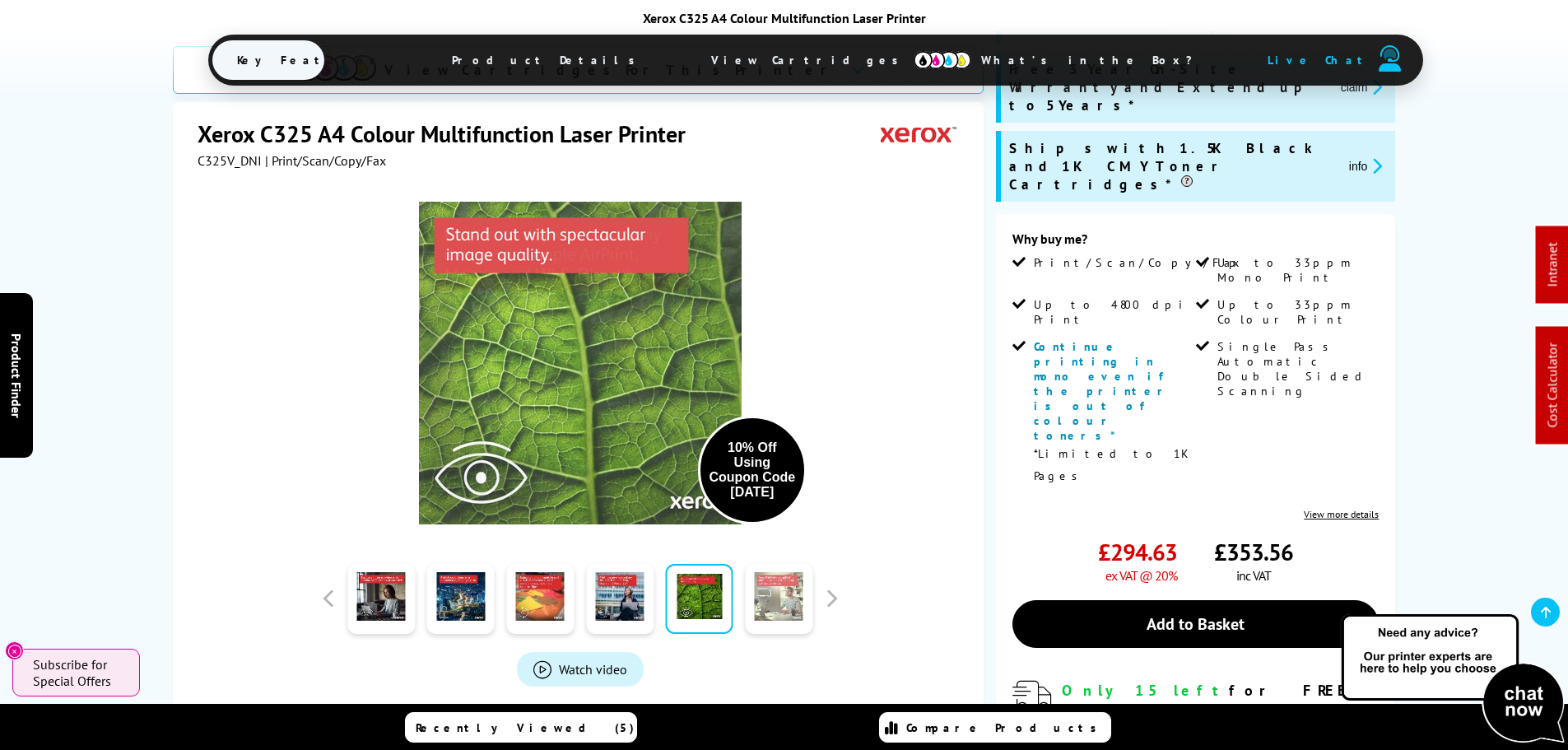
click at [762, 612] on link at bounding box center [779, 599] width 68 height 70
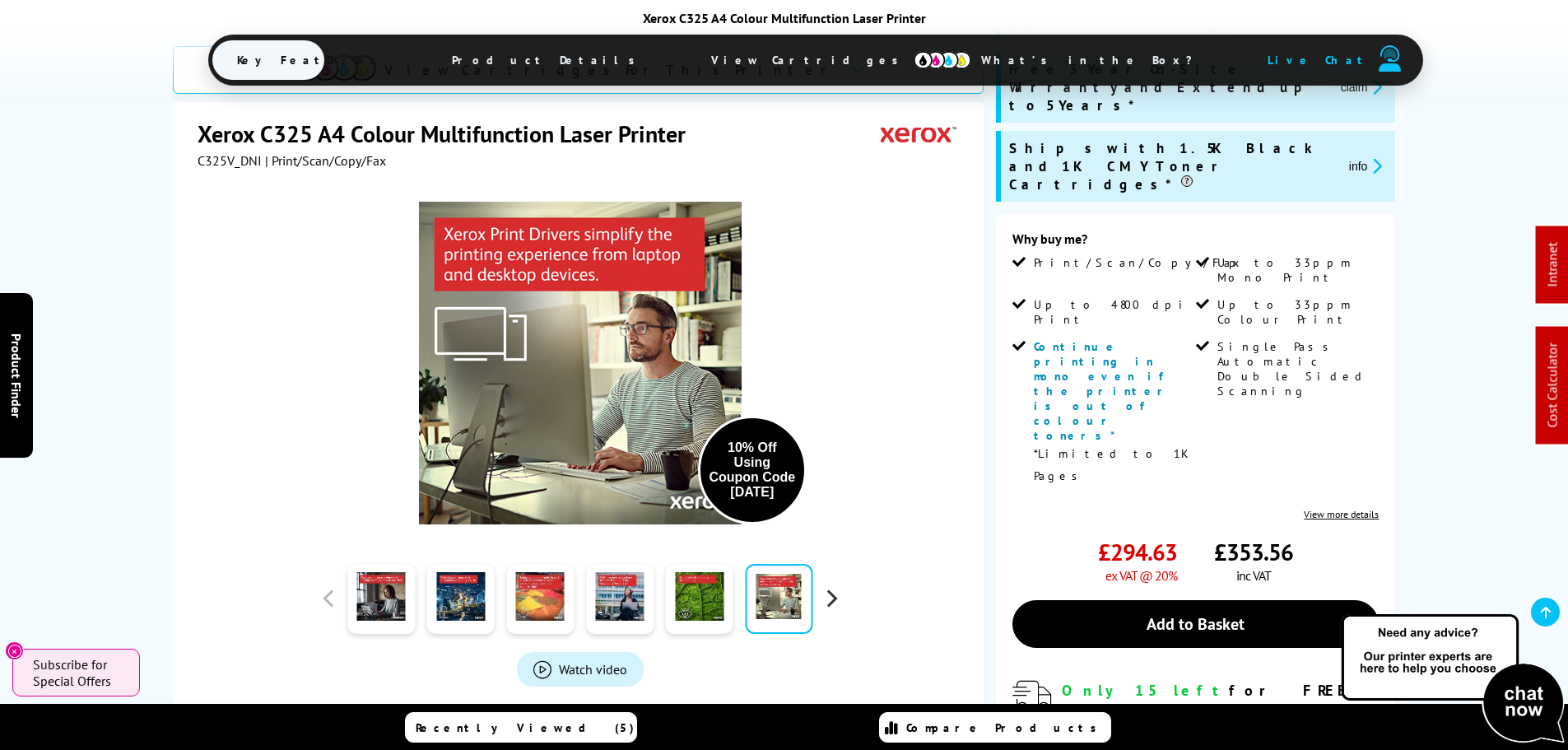
click at [835, 596] on button "button" at bounding box center [831, 599] width 25 height 25
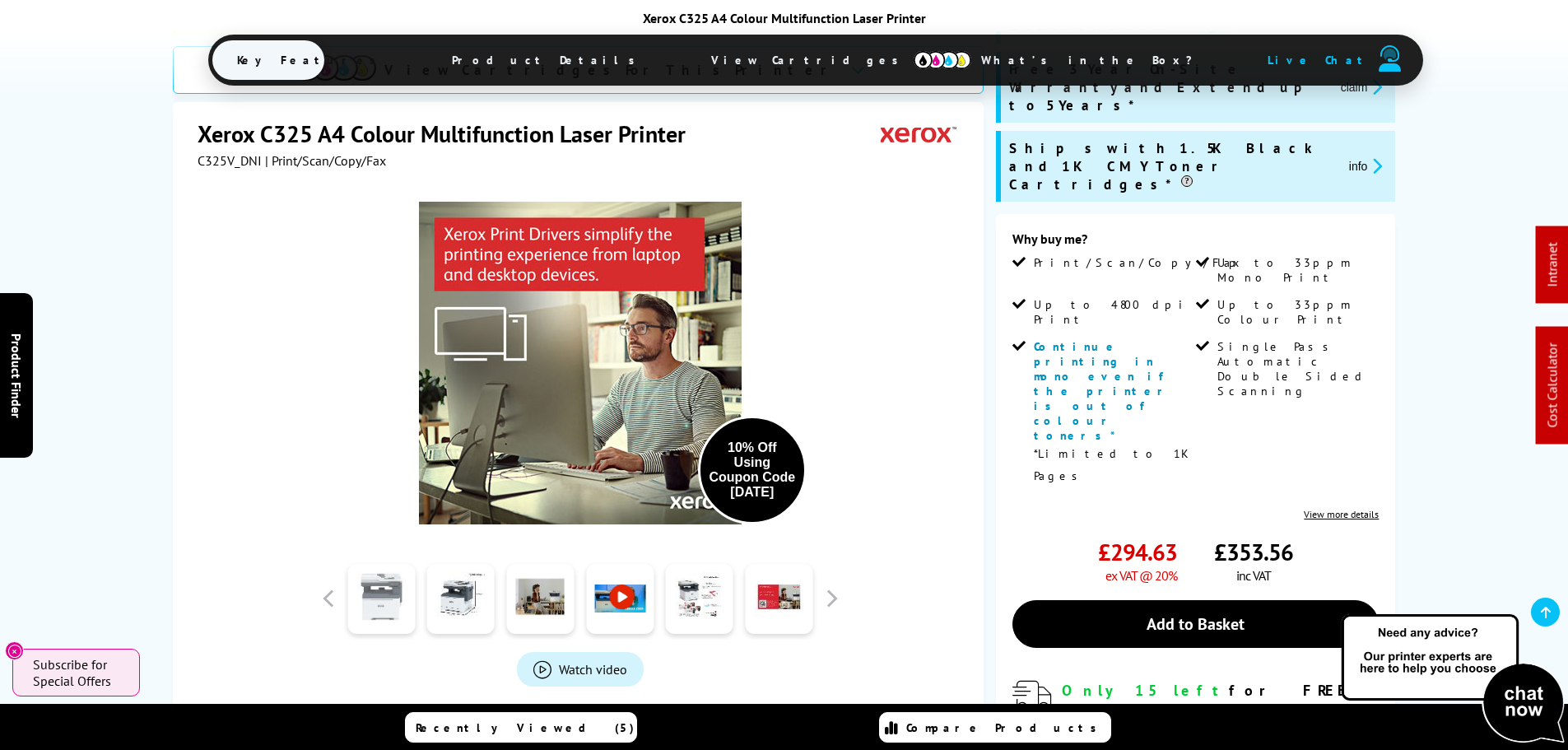
click at [403, 611] on link at bounding box center [381, 599] width 68 height 70
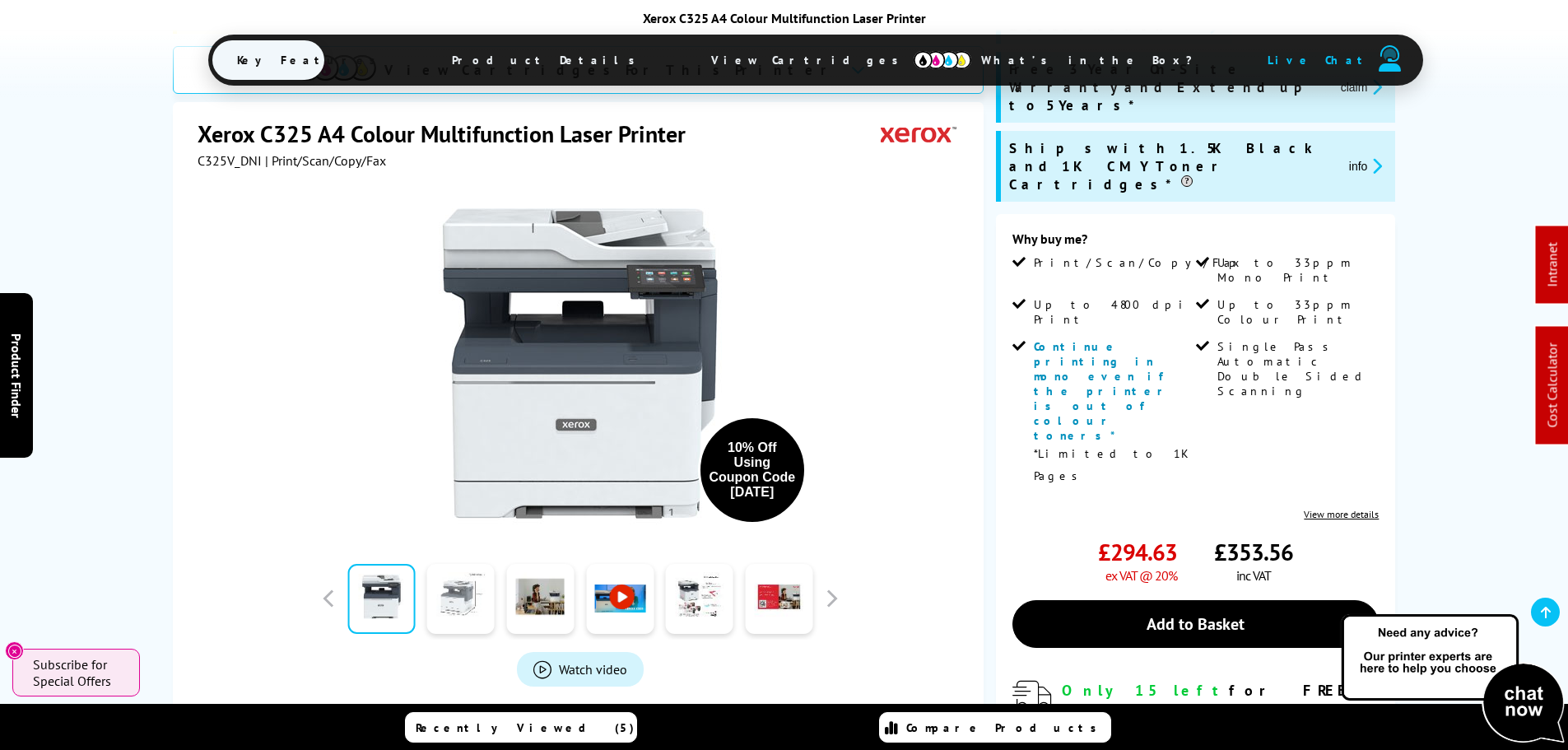
click at [463, 604] on link at bounding box center [461, 599] width 68 height 70
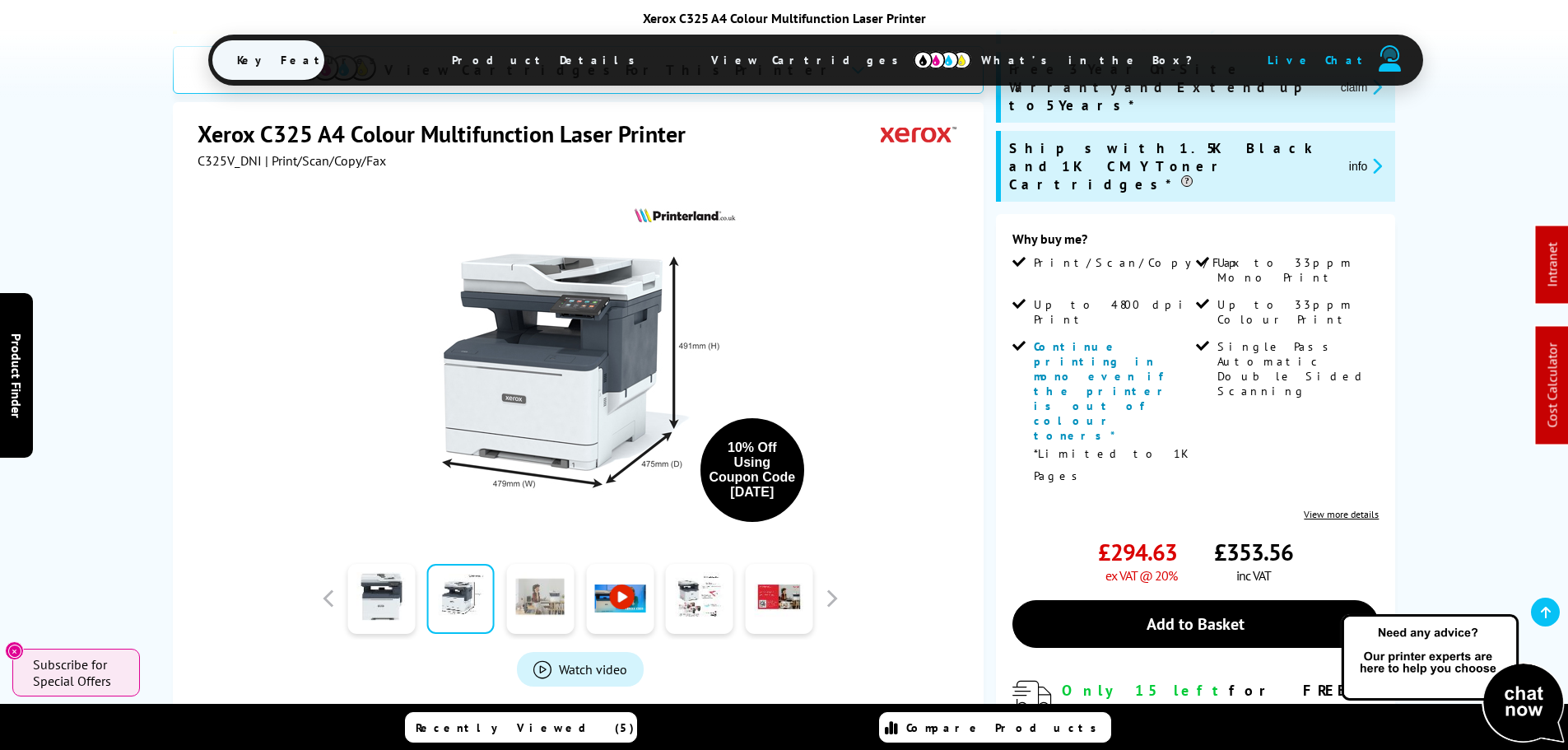
click at [527, 610] on link at bounding box center [540, 599] width 68 height 70
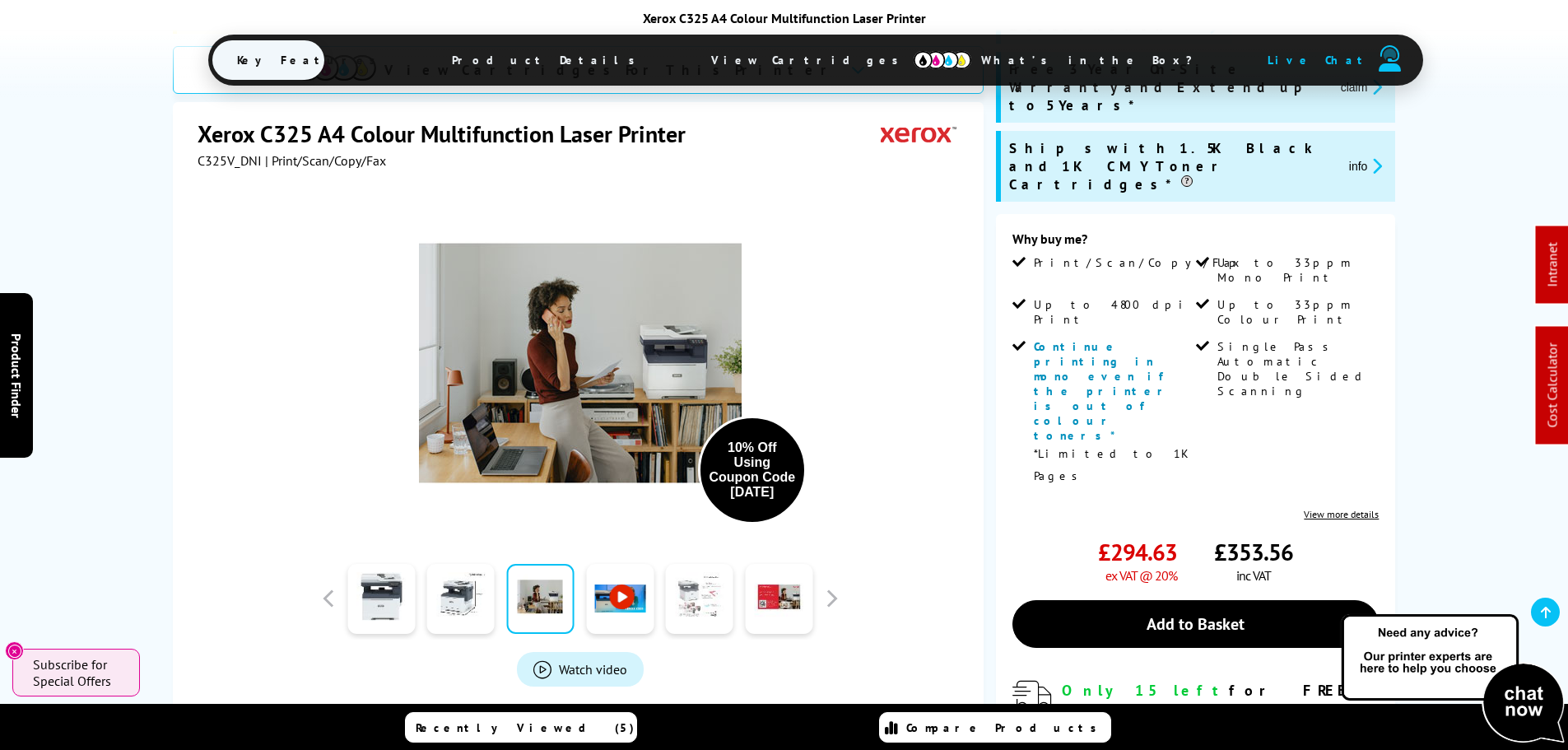
click at [697, 612] on link at bounding box center [700, 599] width 68 height 70
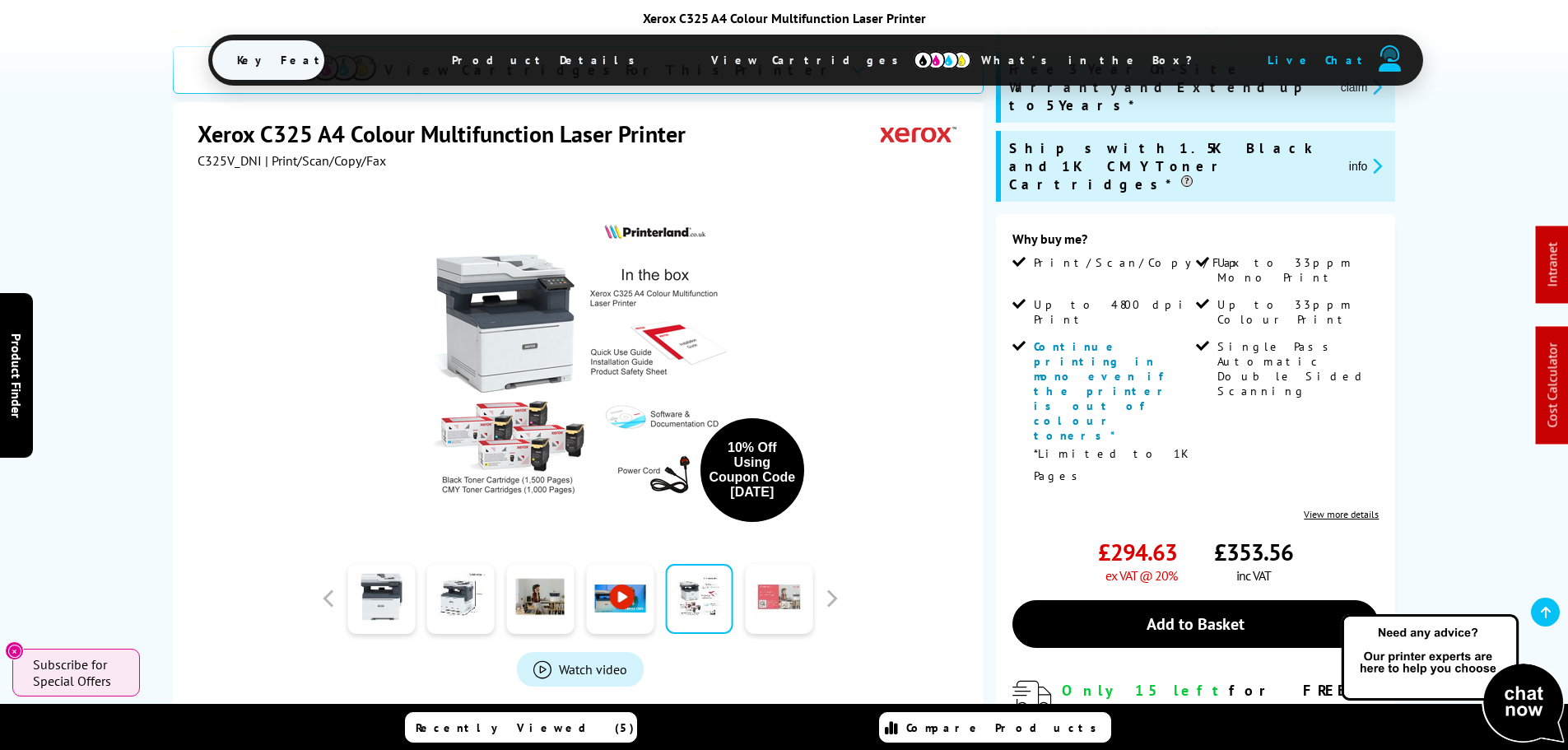
click at [792, 602] on link at bounding box center [779, 599] width 68 height 70
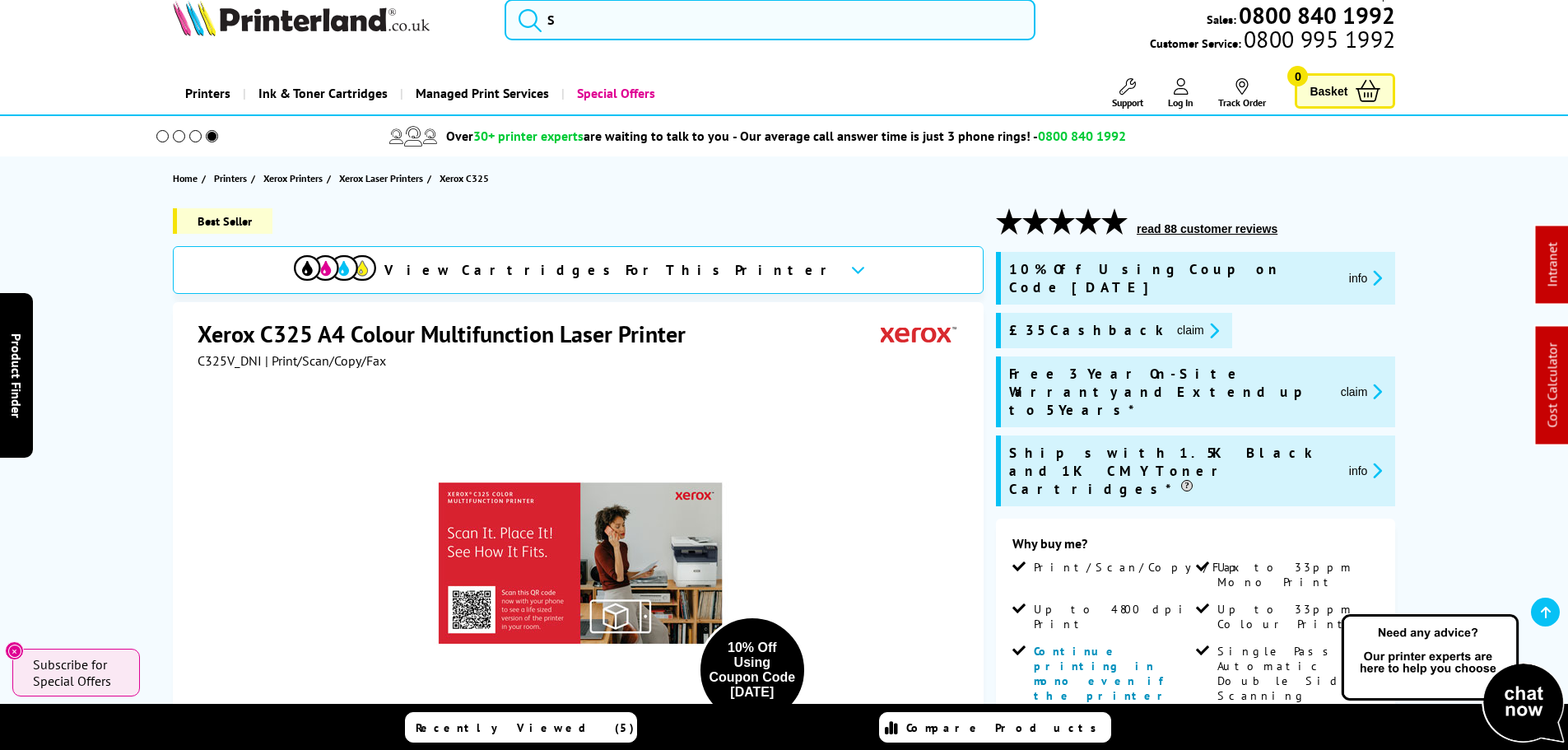
scroll to position [0, 0]
